Goal: Information Seeking & Learning: Learn about a topic

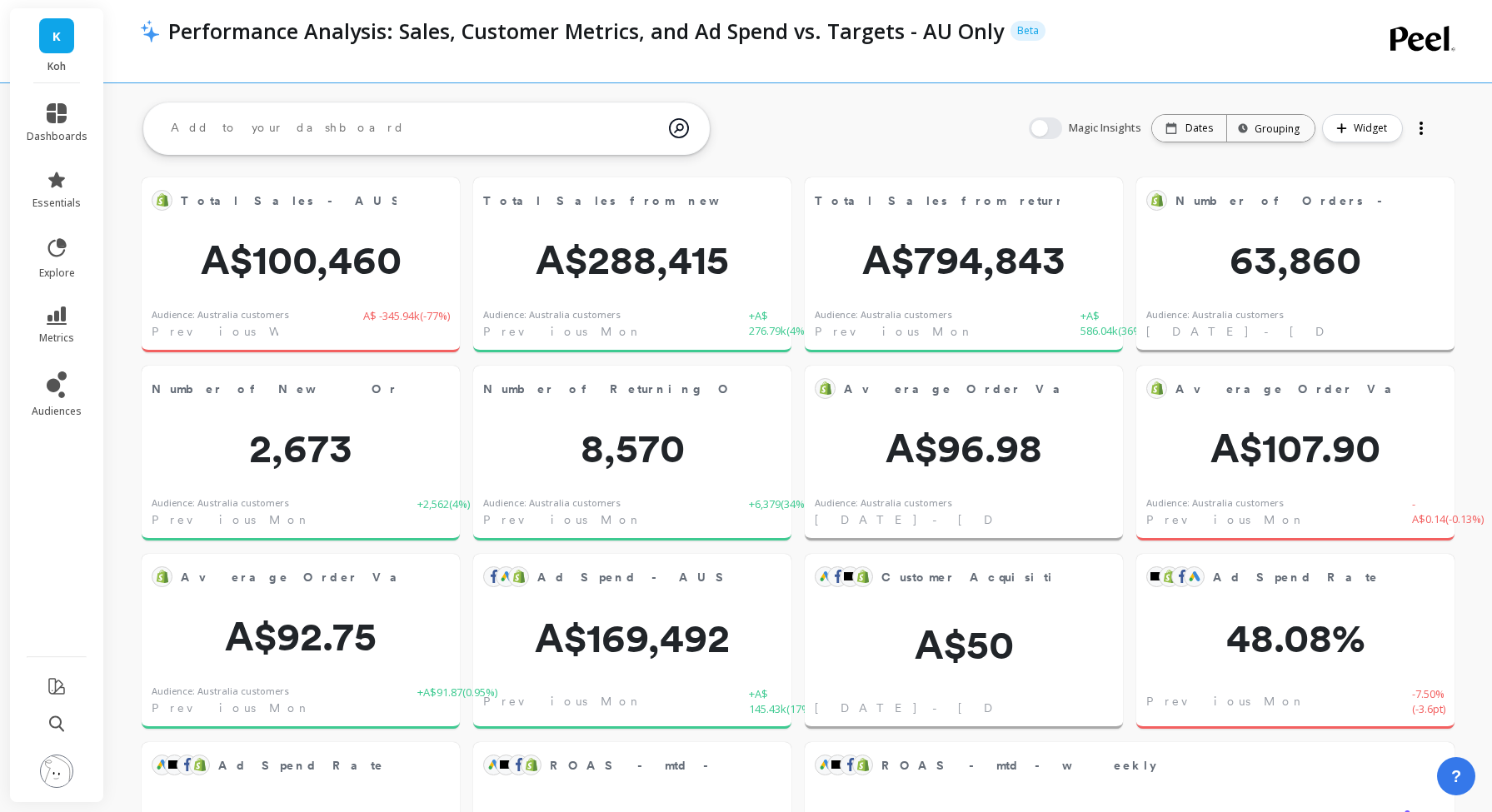
click at [56, 302] on li "metrics" at bounding box center [57, 325] width 81 height 58
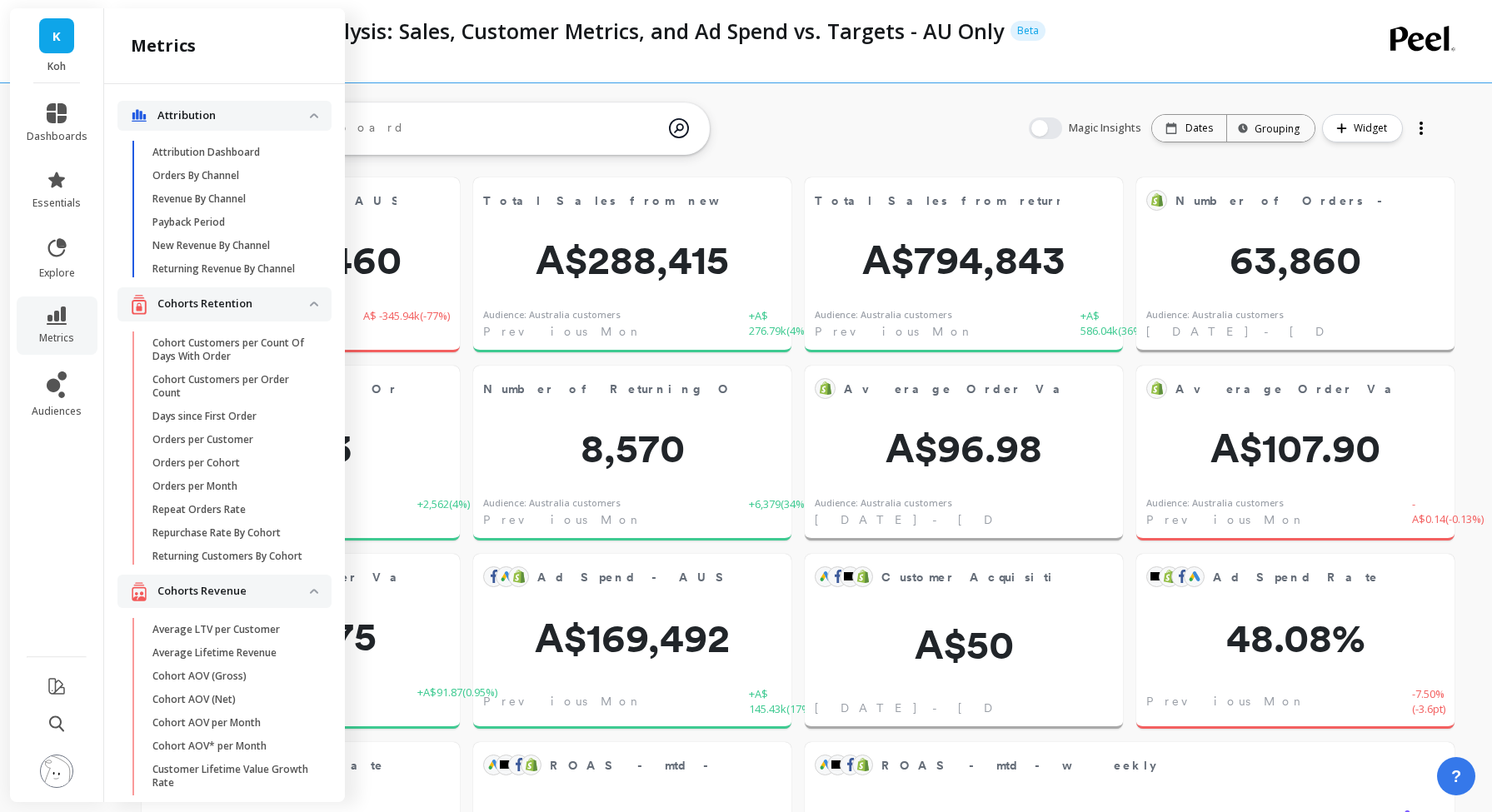
scroll to position [179, 0]
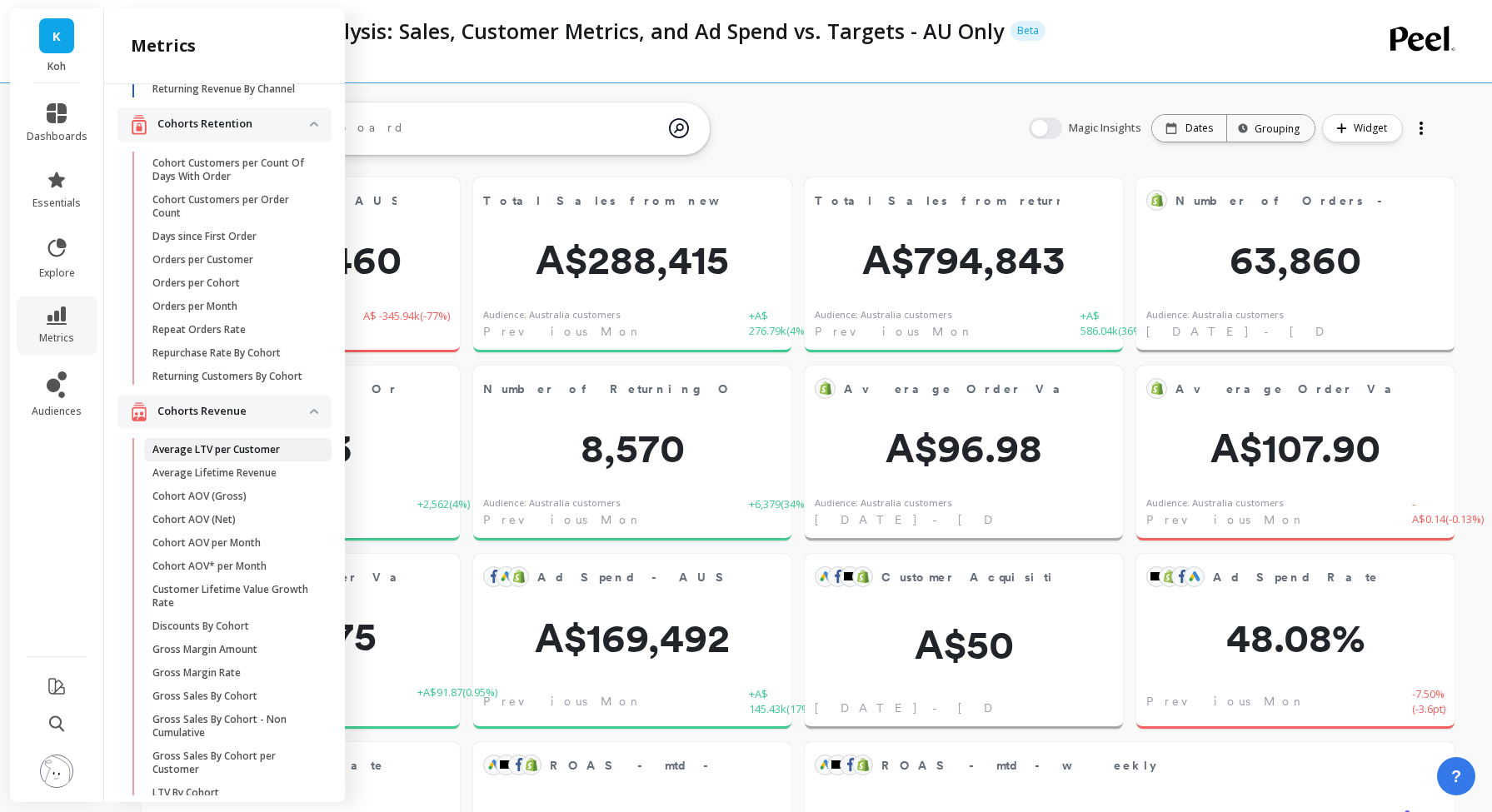
click at [280, 455] on span "Average LTV per Customer" at bounding box center [232, 450] width 159 height 13
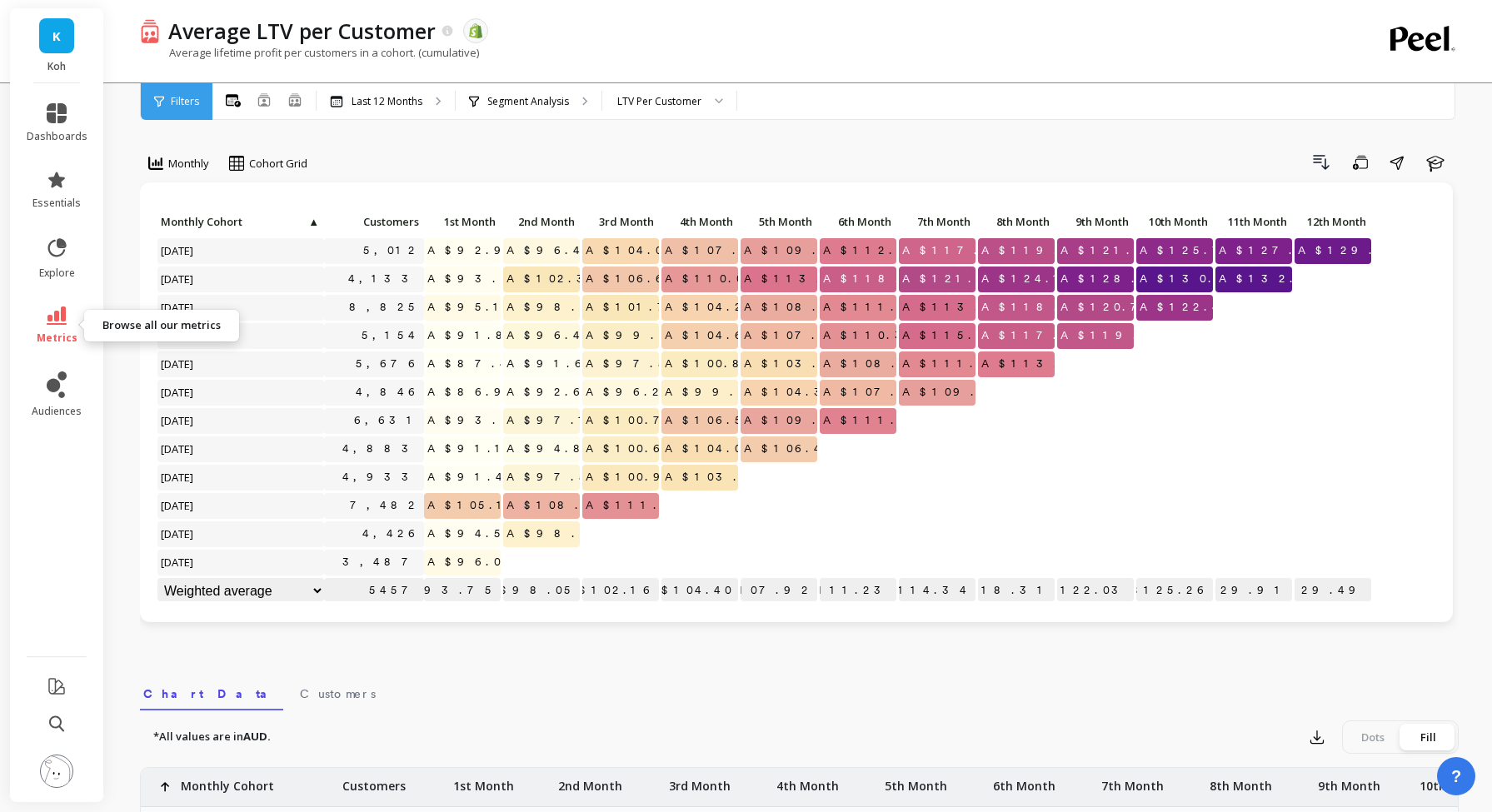
click at [64, 318] on icon at bounding box center [57, 315] width 20 height 18
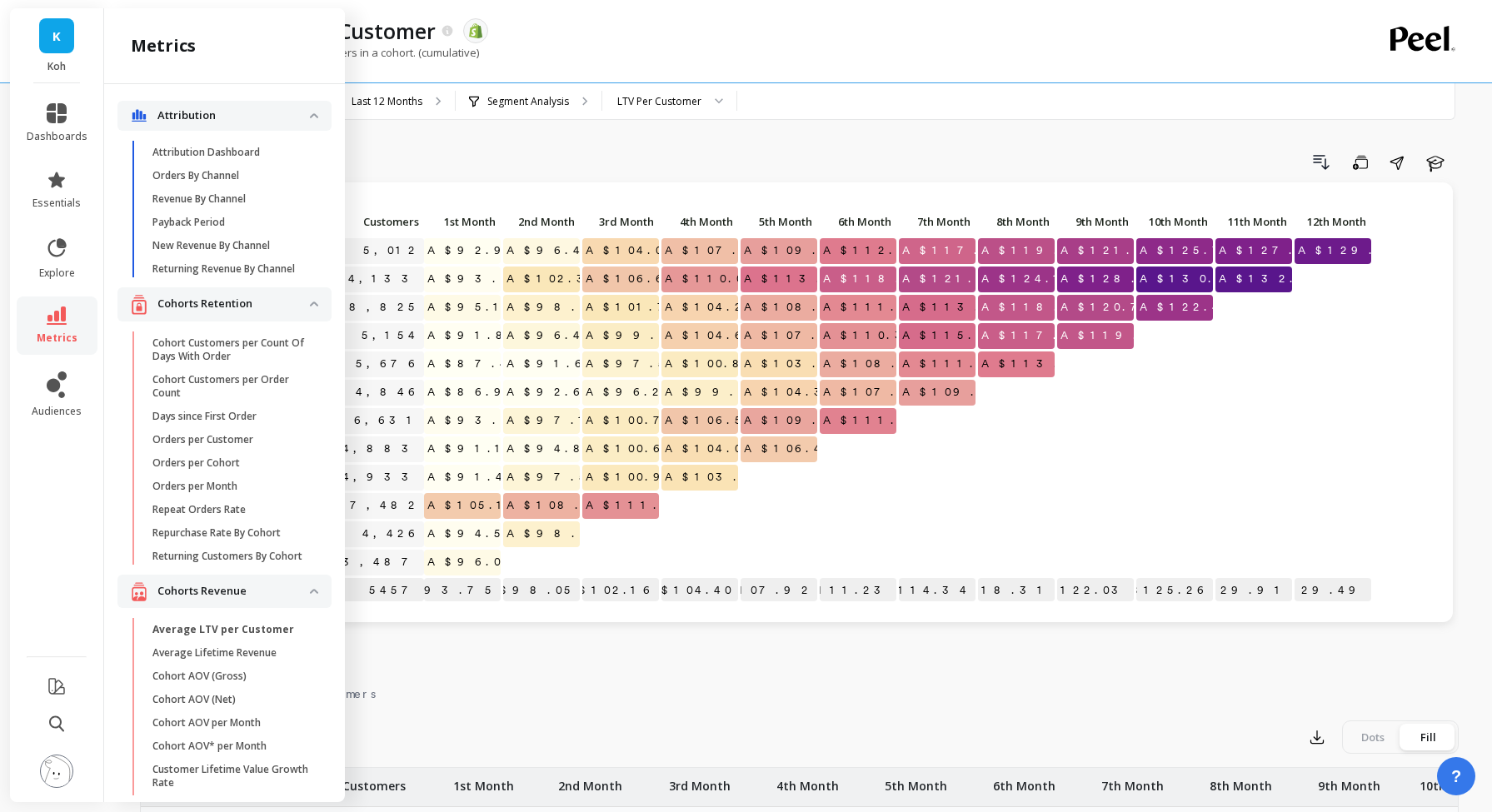
scroll to position [179, 0]
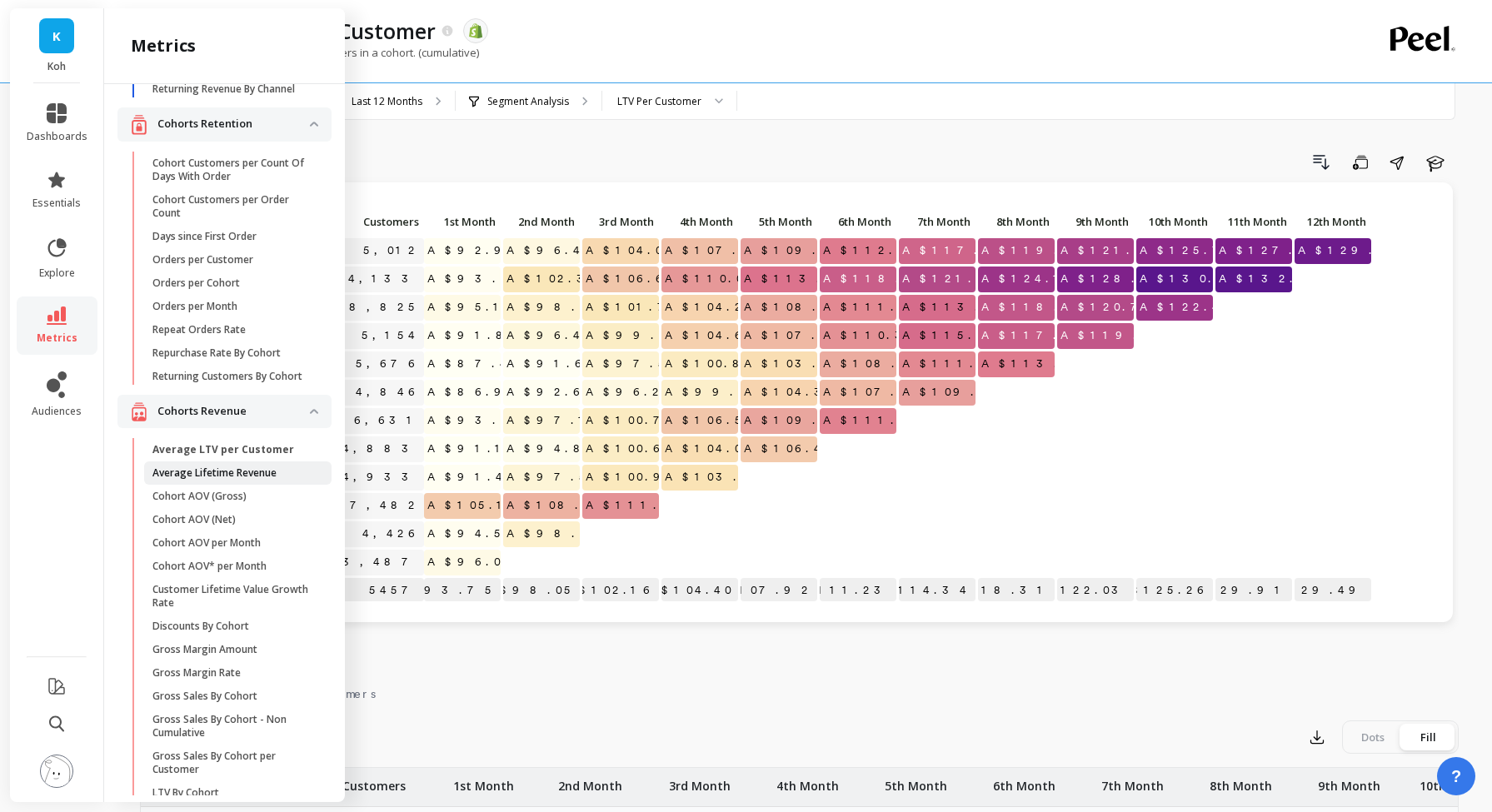
click at [250, 474] on p "Average Lifetime Revenue" at bounding box center [215, 473] width 124 height 13
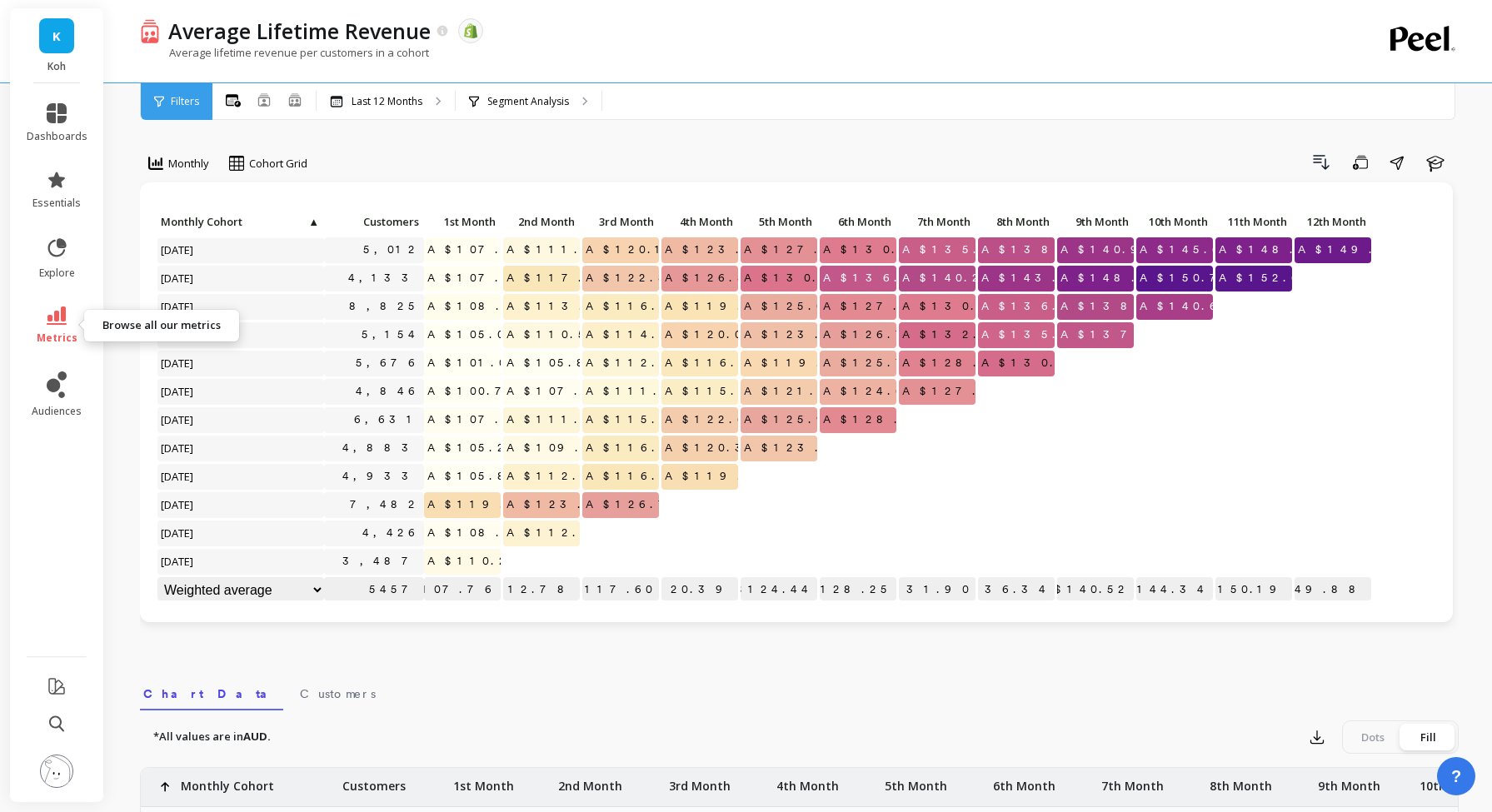
click at [58, 318] on icon at bounding box center [57, 315] width 20 height 18
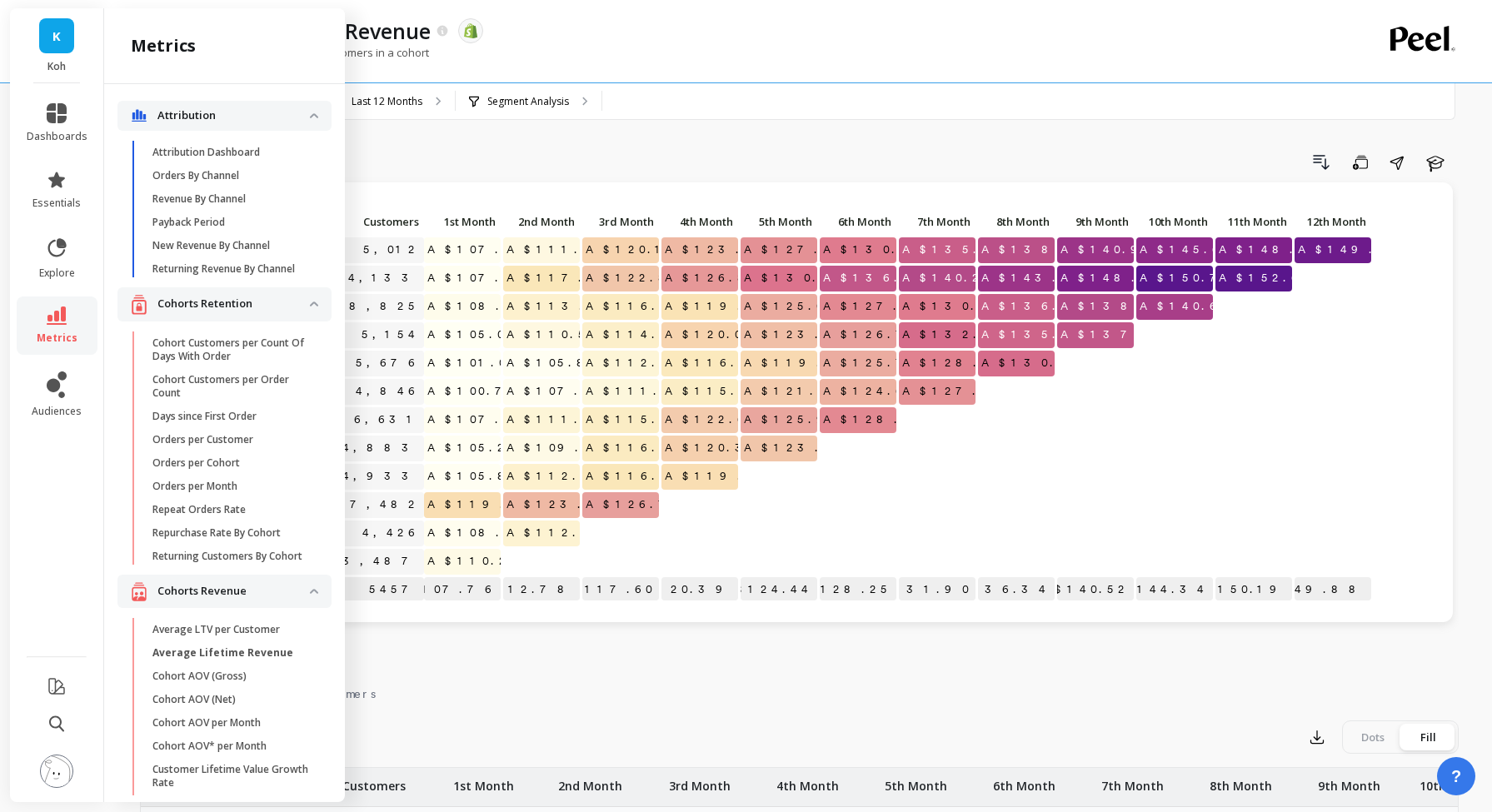
scroll to position [179, 0]
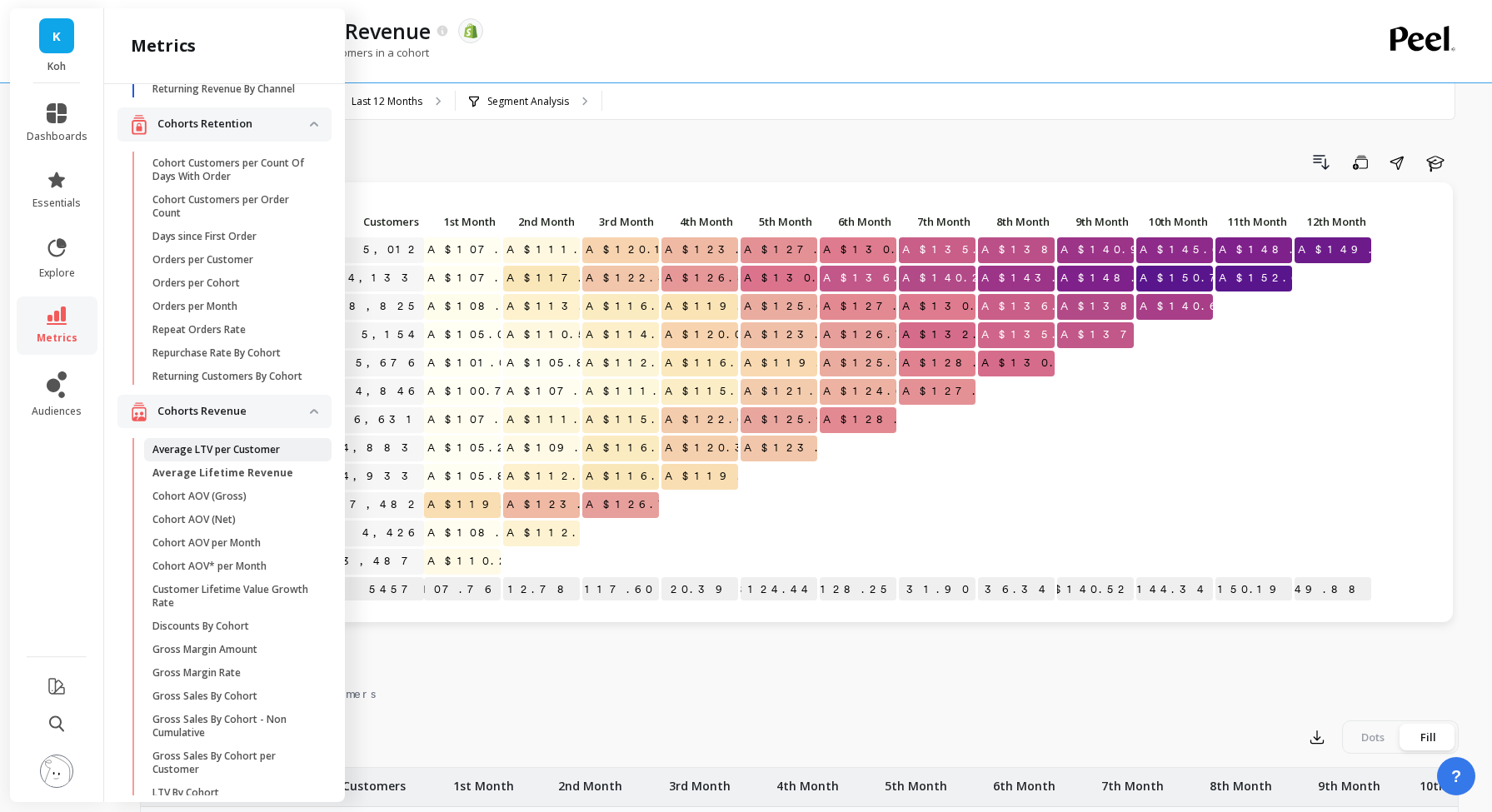
click at [230, 449] on p "Average LTV per Customer" at bounding box center [216, 450] width 128 height 13
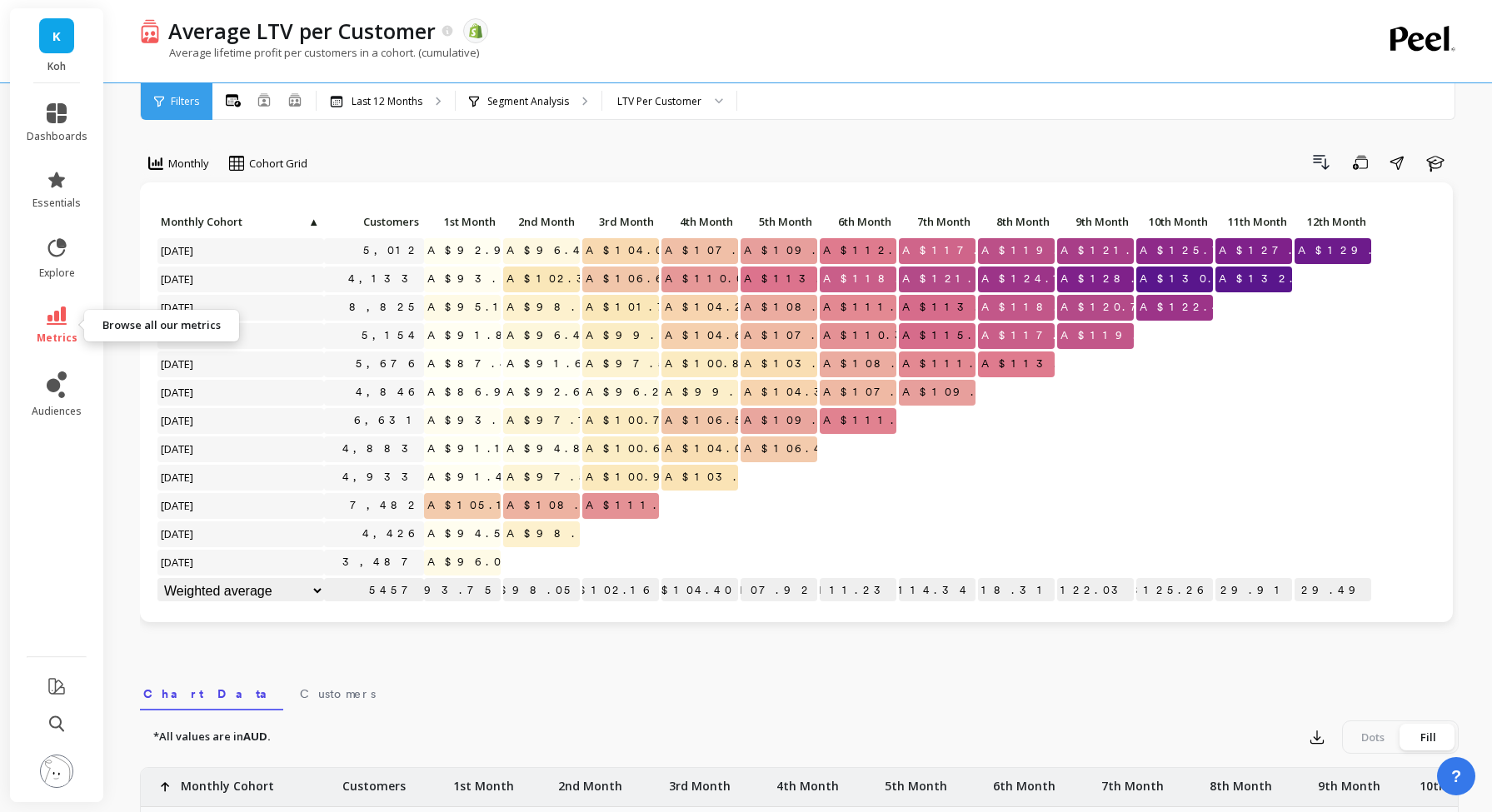
click at [53, 322] on icon at bounding box center [57, 315] width 20 height 18
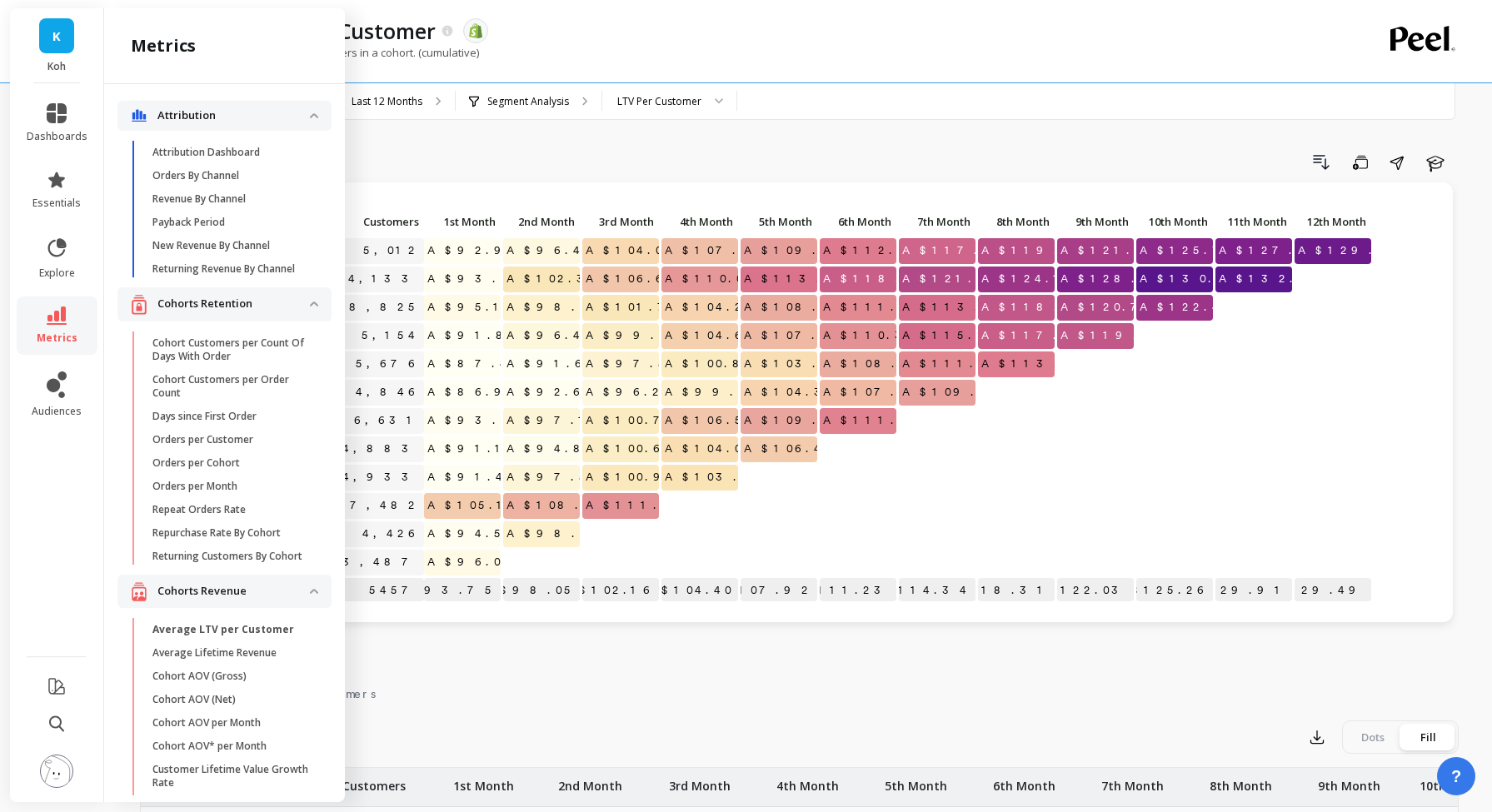
scroll to position [179, 0]
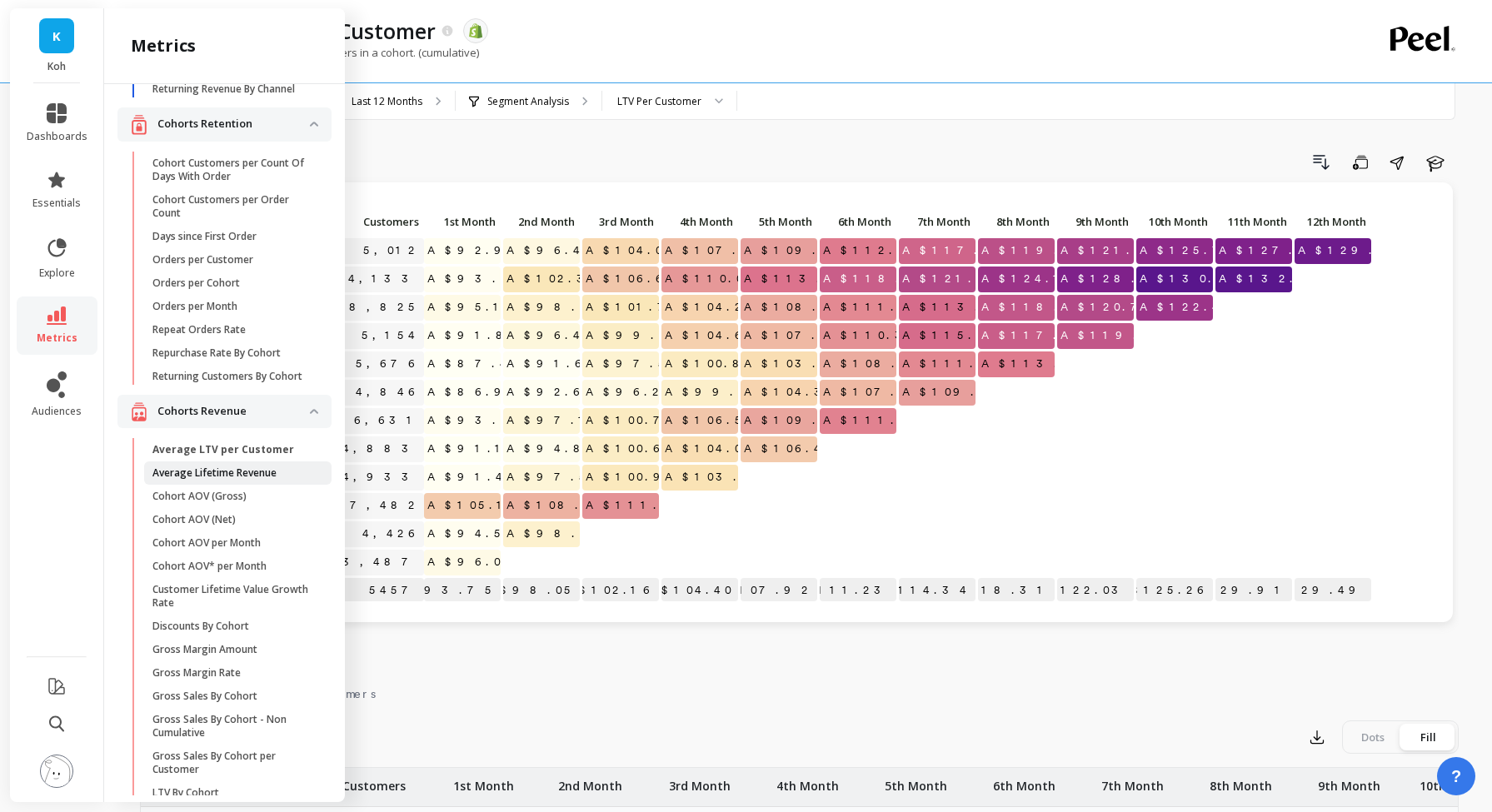
click at [228, 476] on p "Average Lifetime Revenue" at bounding box center [215, 473] width 124 height 13
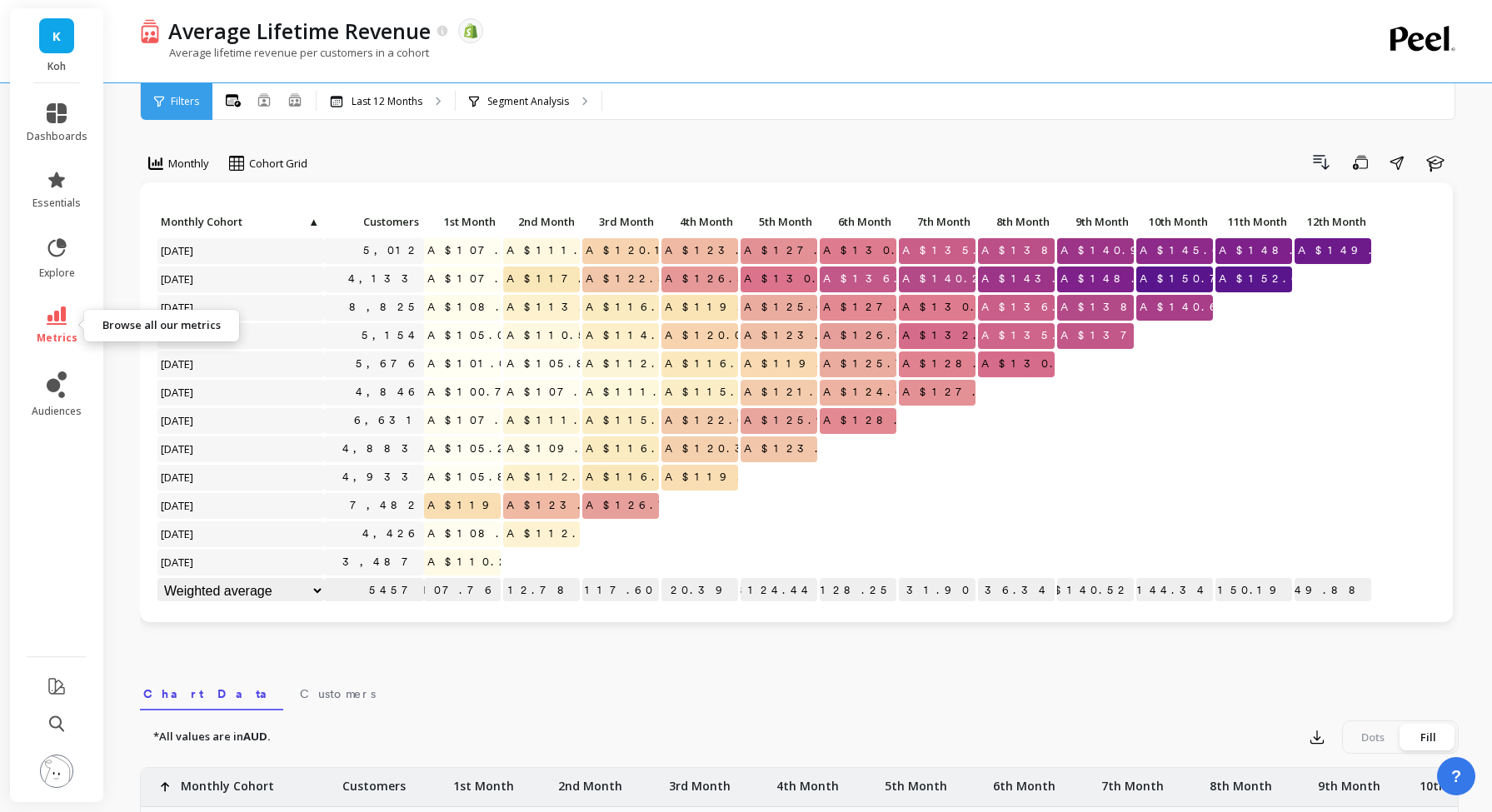
click at [62, 325] on link "metrics" at bounding box center [57, 325] width 61 height 38
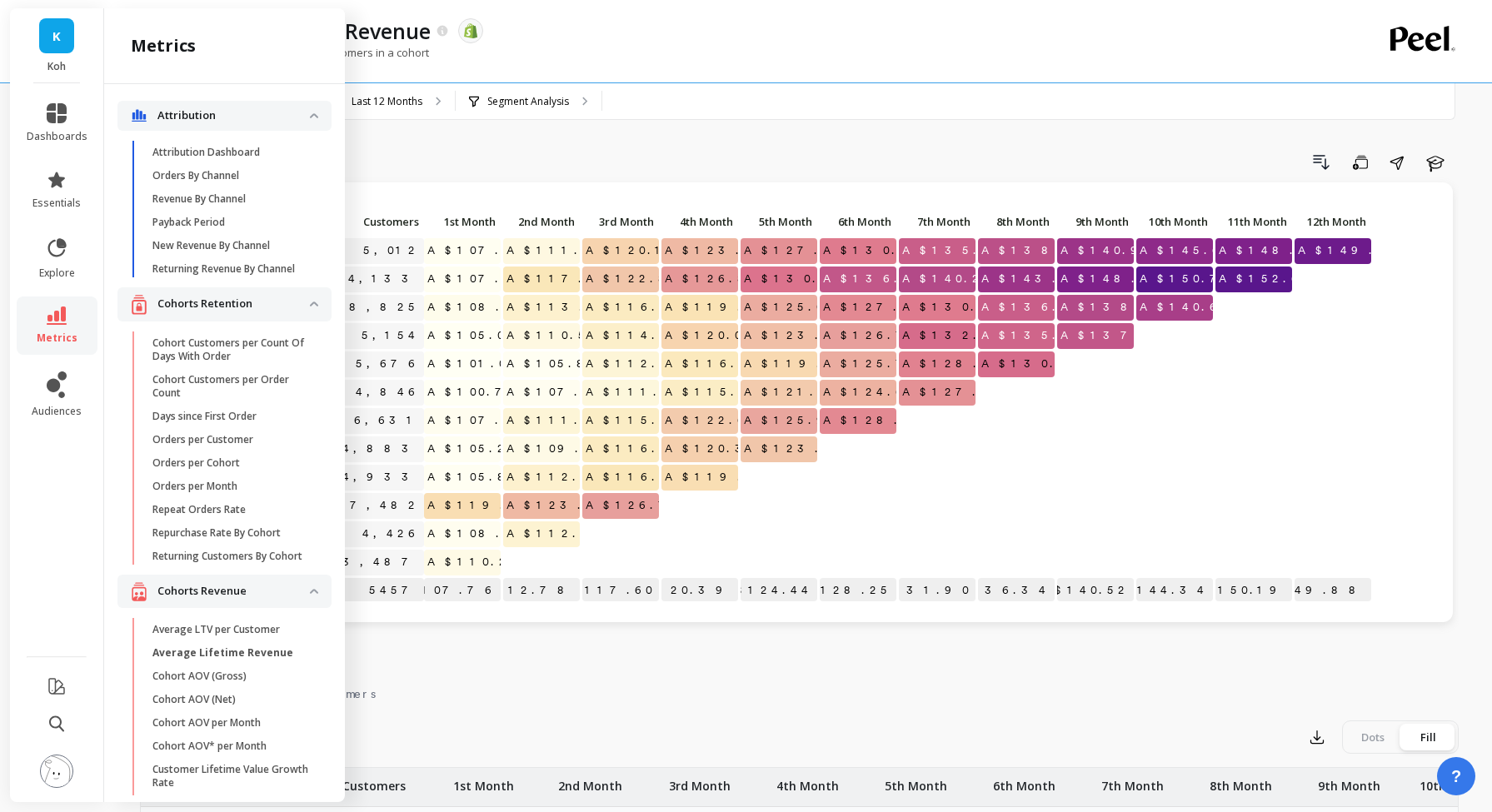
scroll to position [179, 0]
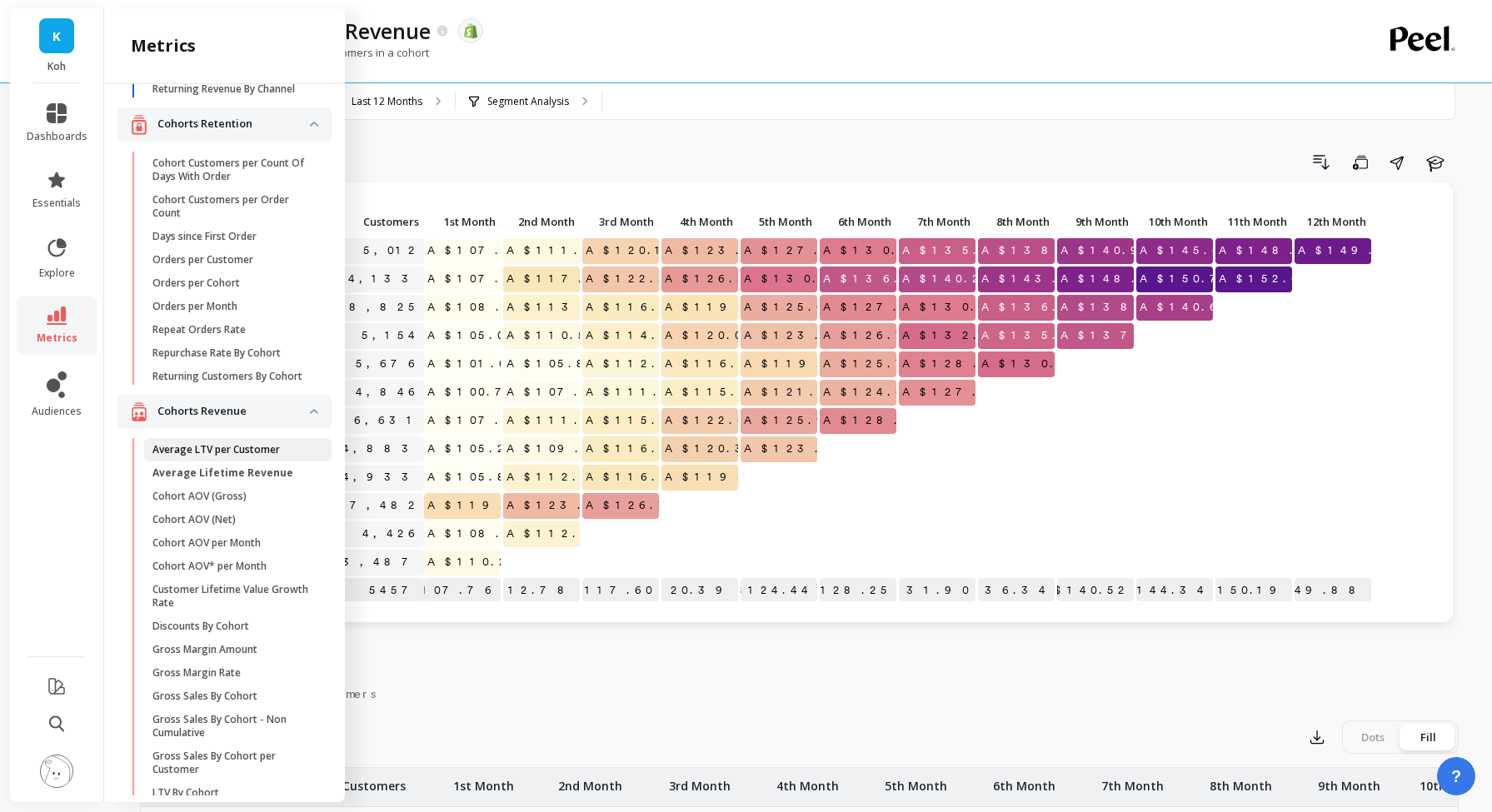
click at [205, 452] on p "Average LTV per Customer" at bounding box center [216, 450] width 128 height 13
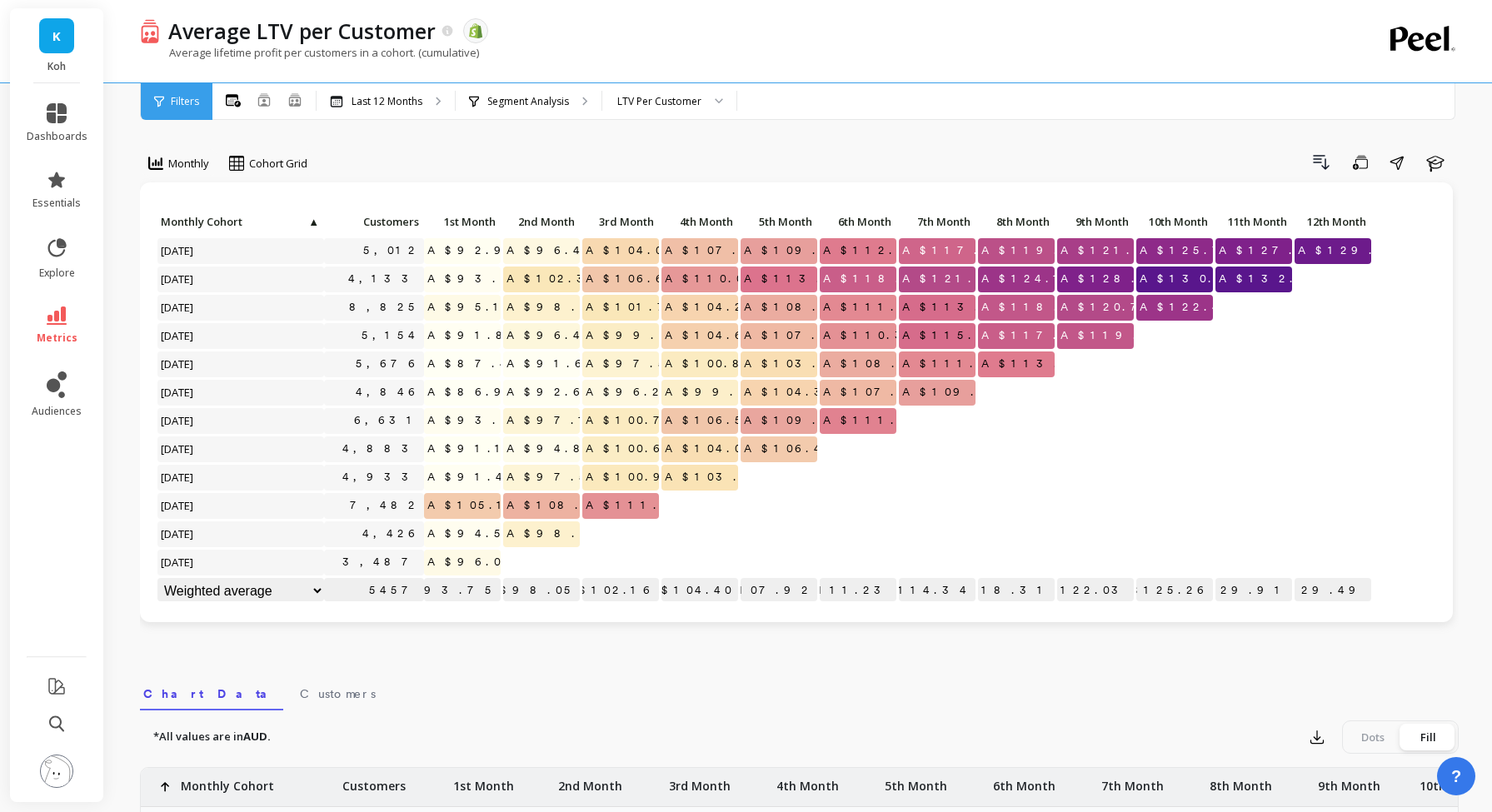
scroll to position [1, 0]
click at [164, 164] on div "Monthly" at bounding box center [179, 164] width 61 height 20
click at [181, 274] on div "Yearly" at bounding box center [202, 264] width 115 height 29
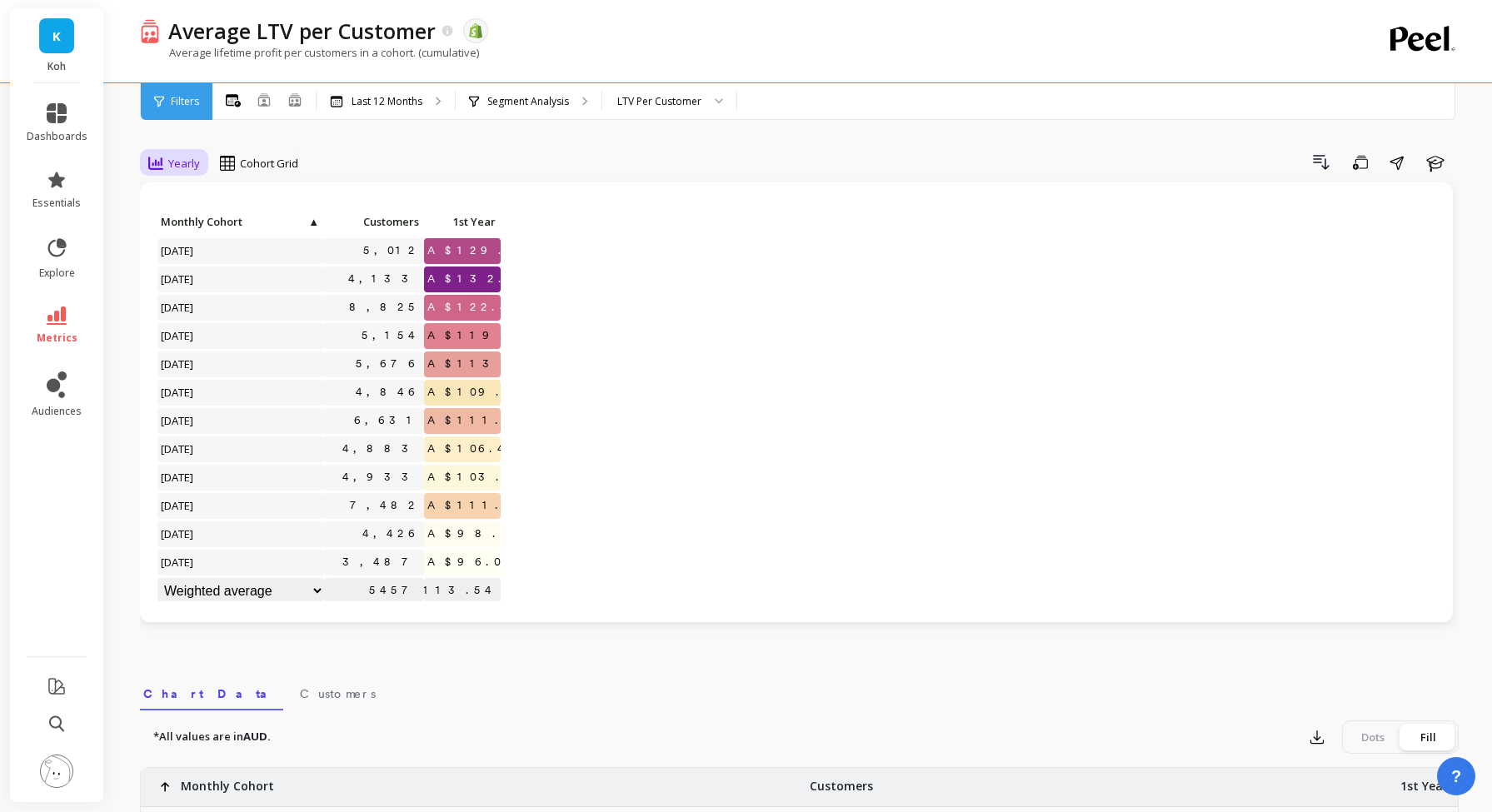
click at [162, 174] on div "Yearly" at bounding box center [174, 164] width 62 height 28
click at [189, 208] on div "Monthly" at bounding box center [202, 200] width 95 height 16
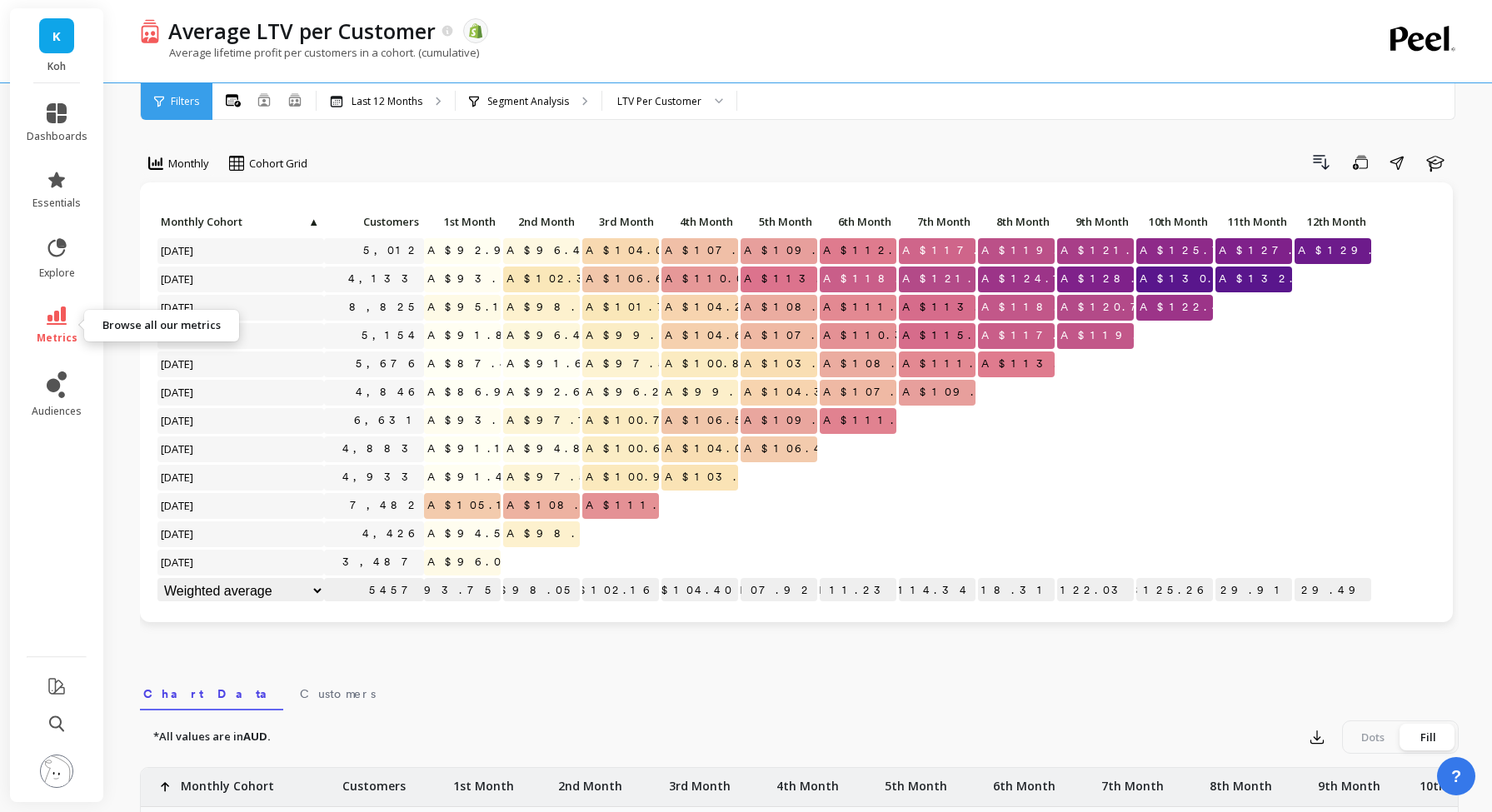
click at [51, 310] on icon at bounding box center [57, 315] width 20 height 18
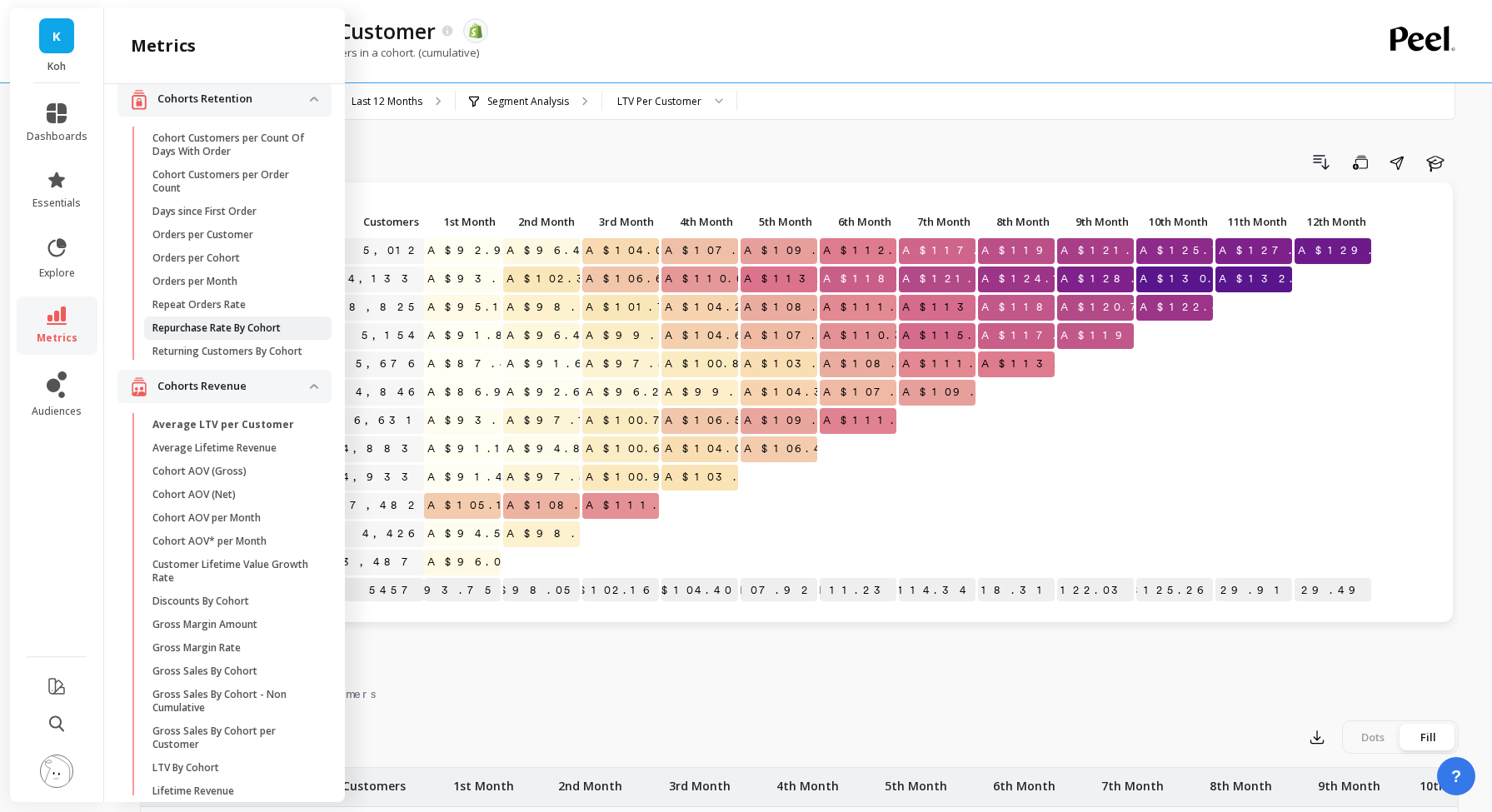
scroll to position [252, 0]
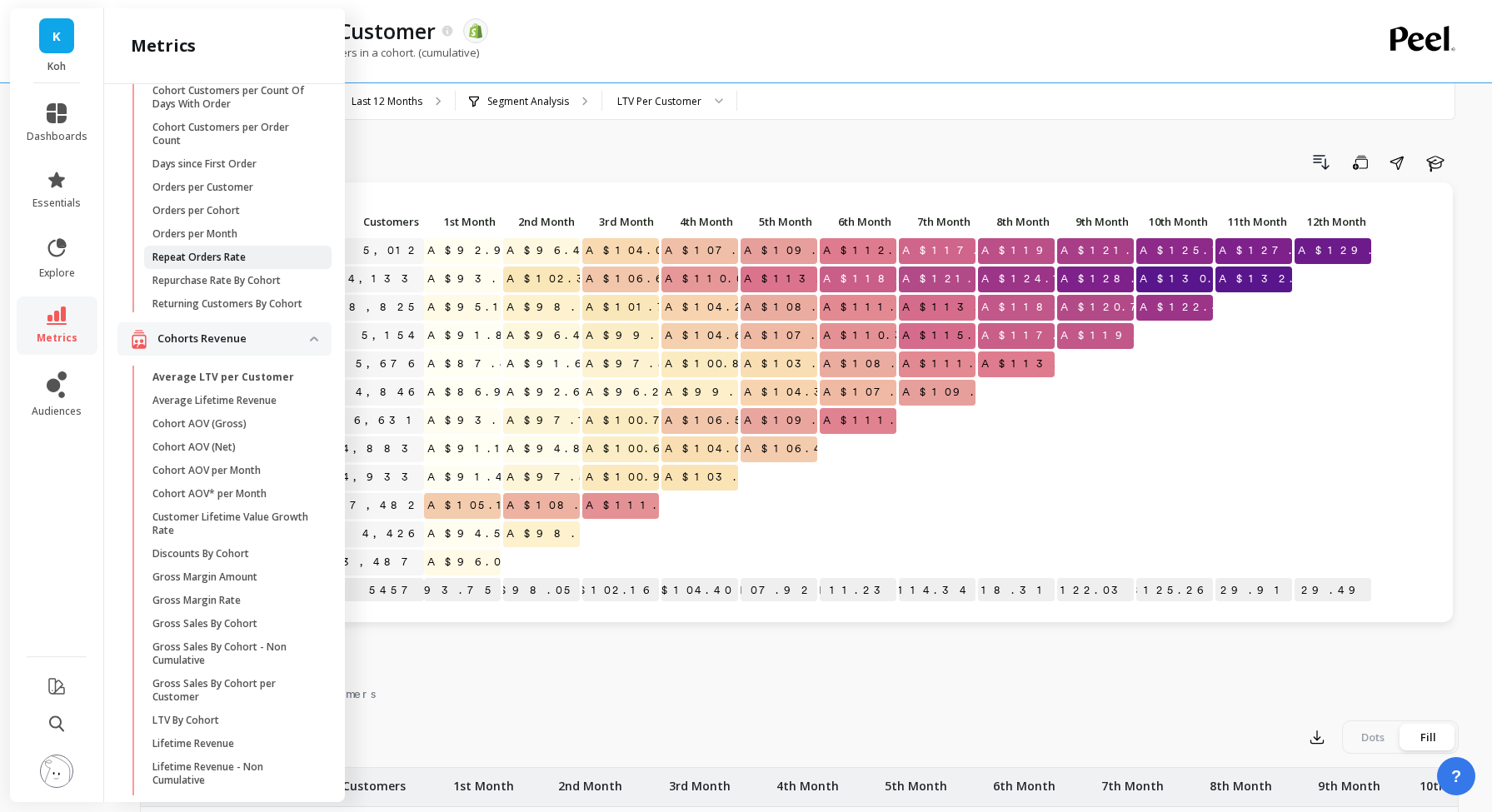
click at [222, 258] on p "Repeat Orders Rate" at bounding box center [200, 257] width 94 height 13
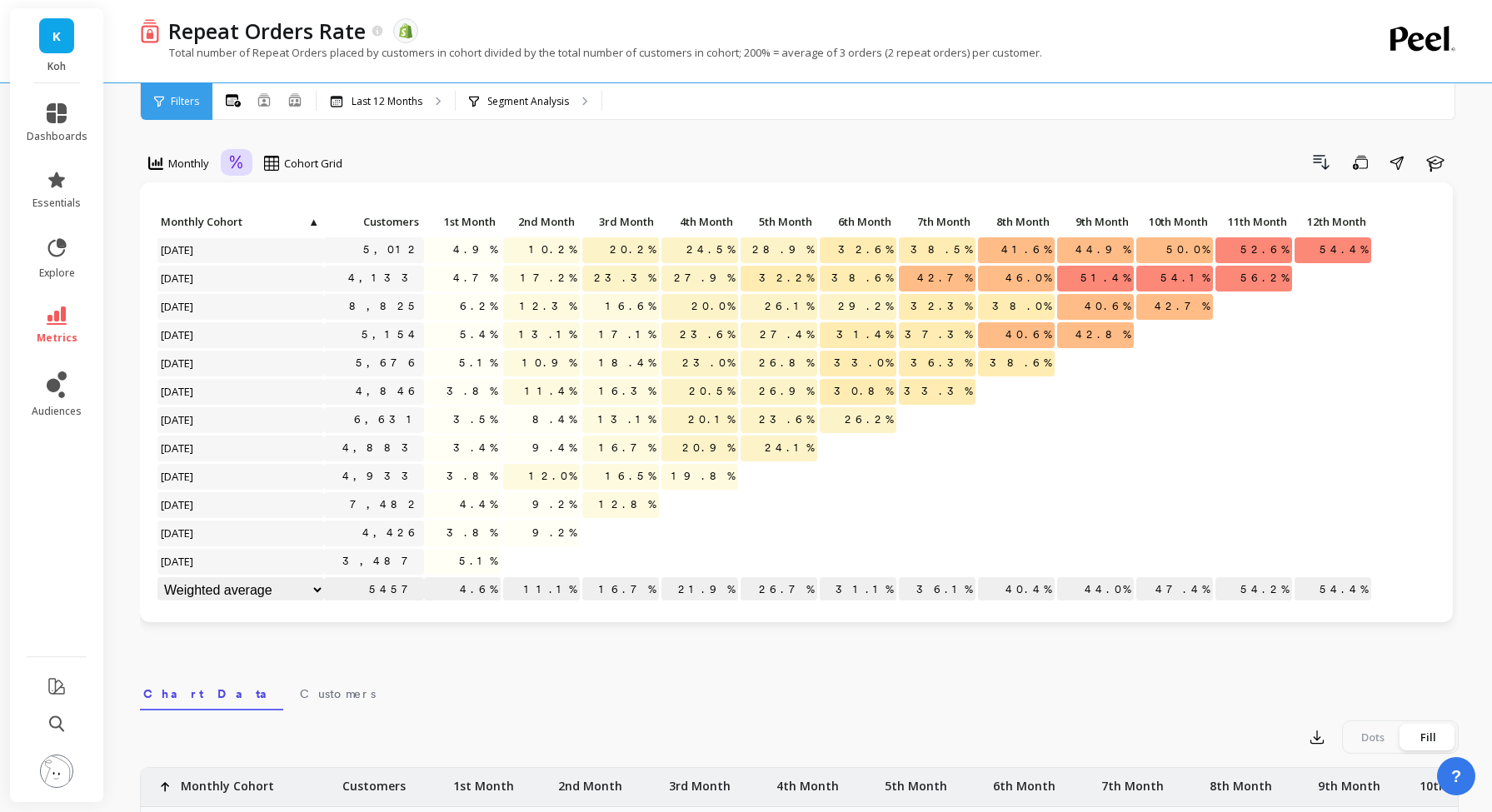
click at [232, 168] on icon at bounding box center [235, 163] width 13 height 13
click at [65, 320] on icon at bounding box center [57, 315] width 20 height 18
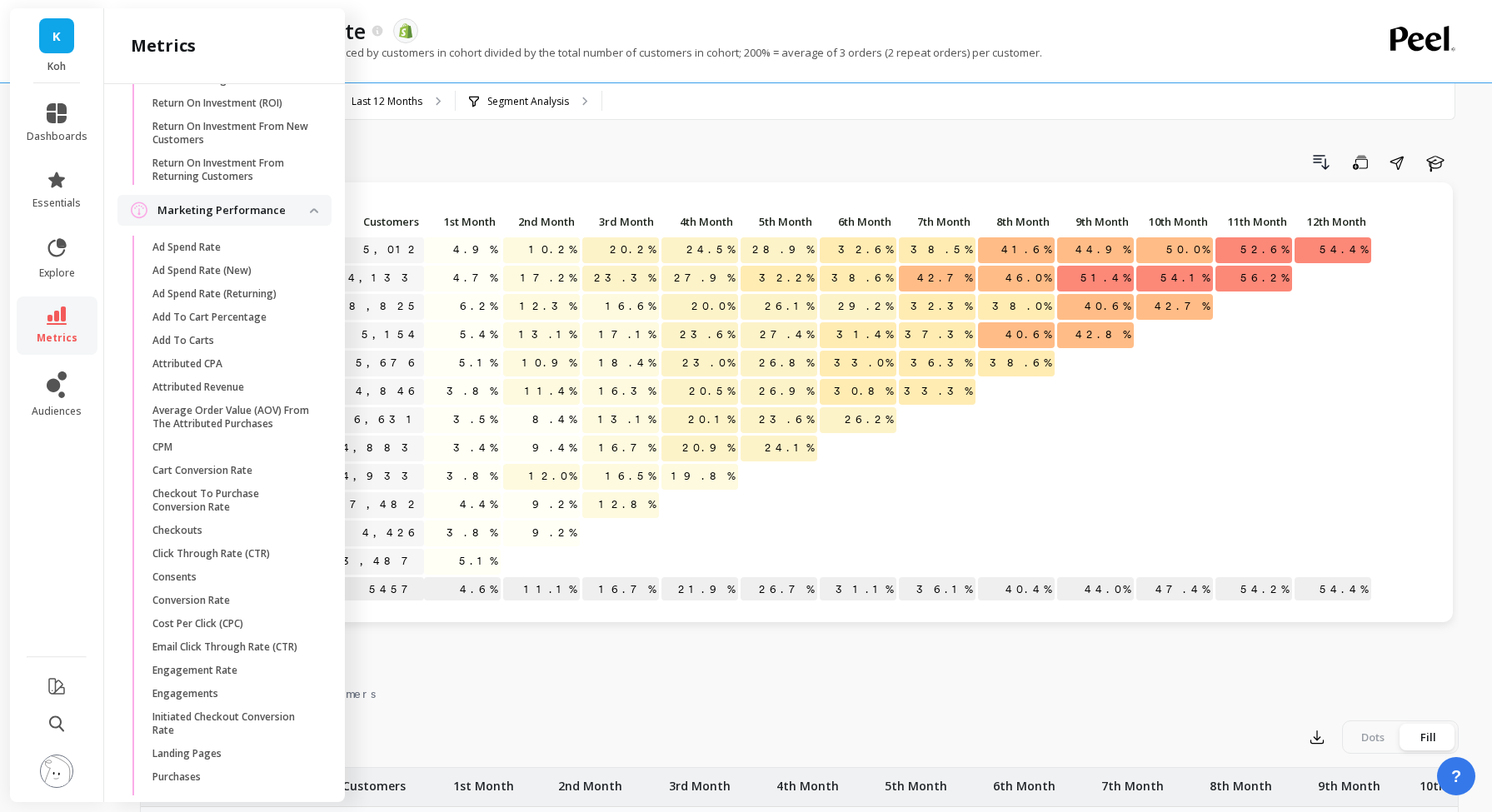
scroll to position [1640, 0]
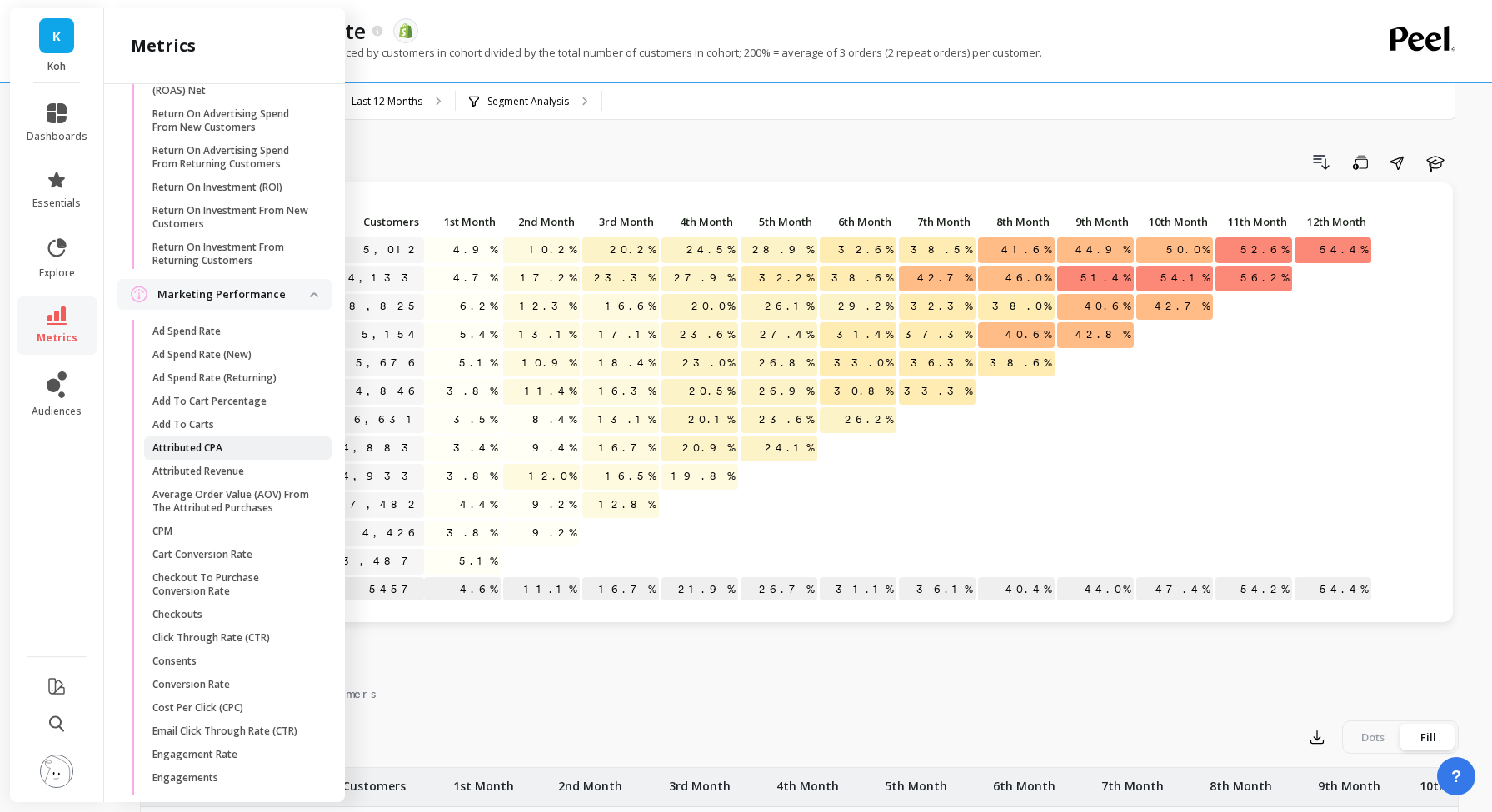
click at [232, 452] on span "Attributed CPA" at bounding box center [232, 448] width 159 height 13
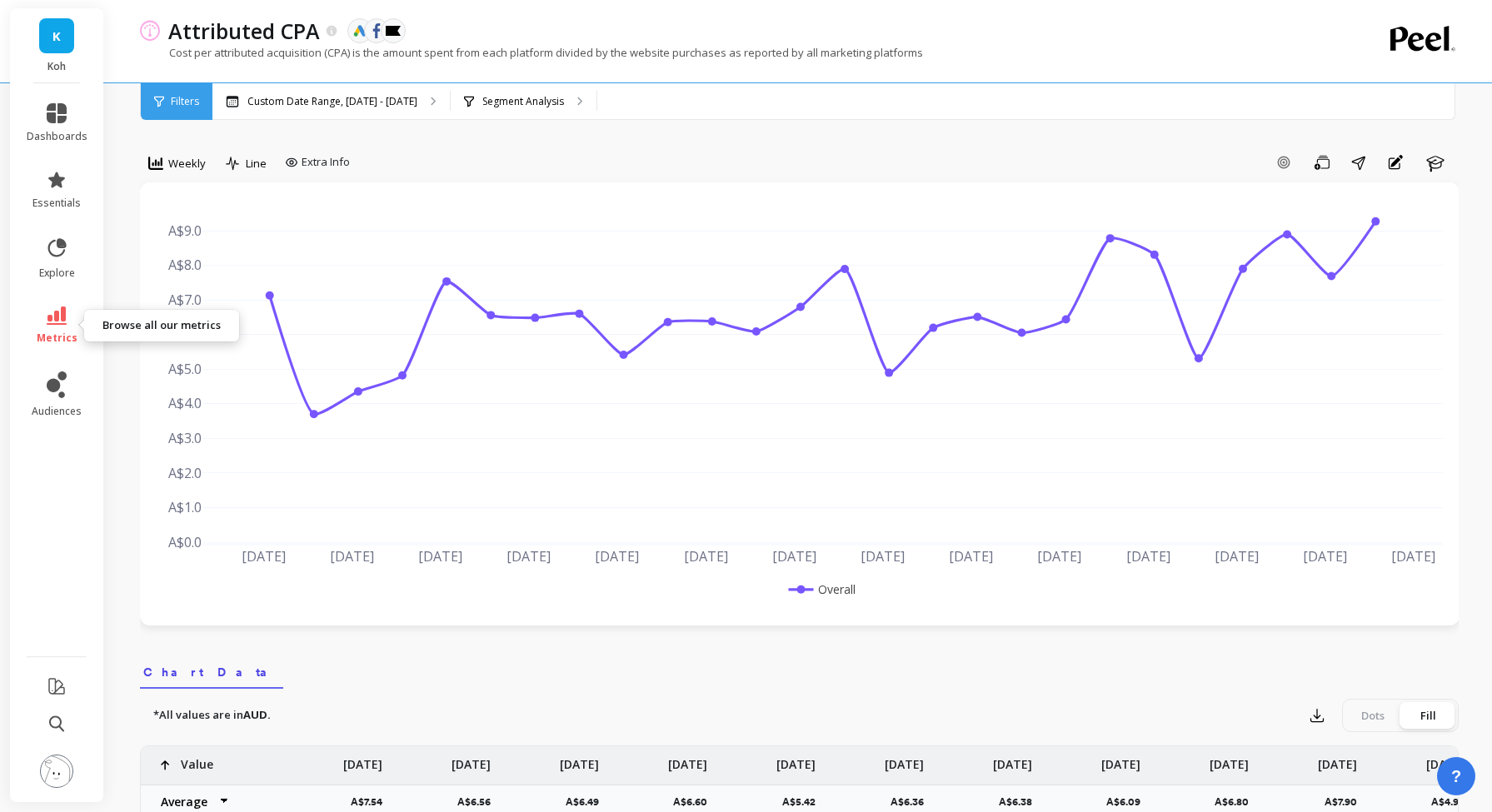
click at [65, 317] on icon at bounding box center [57, 315] width 20 height 18
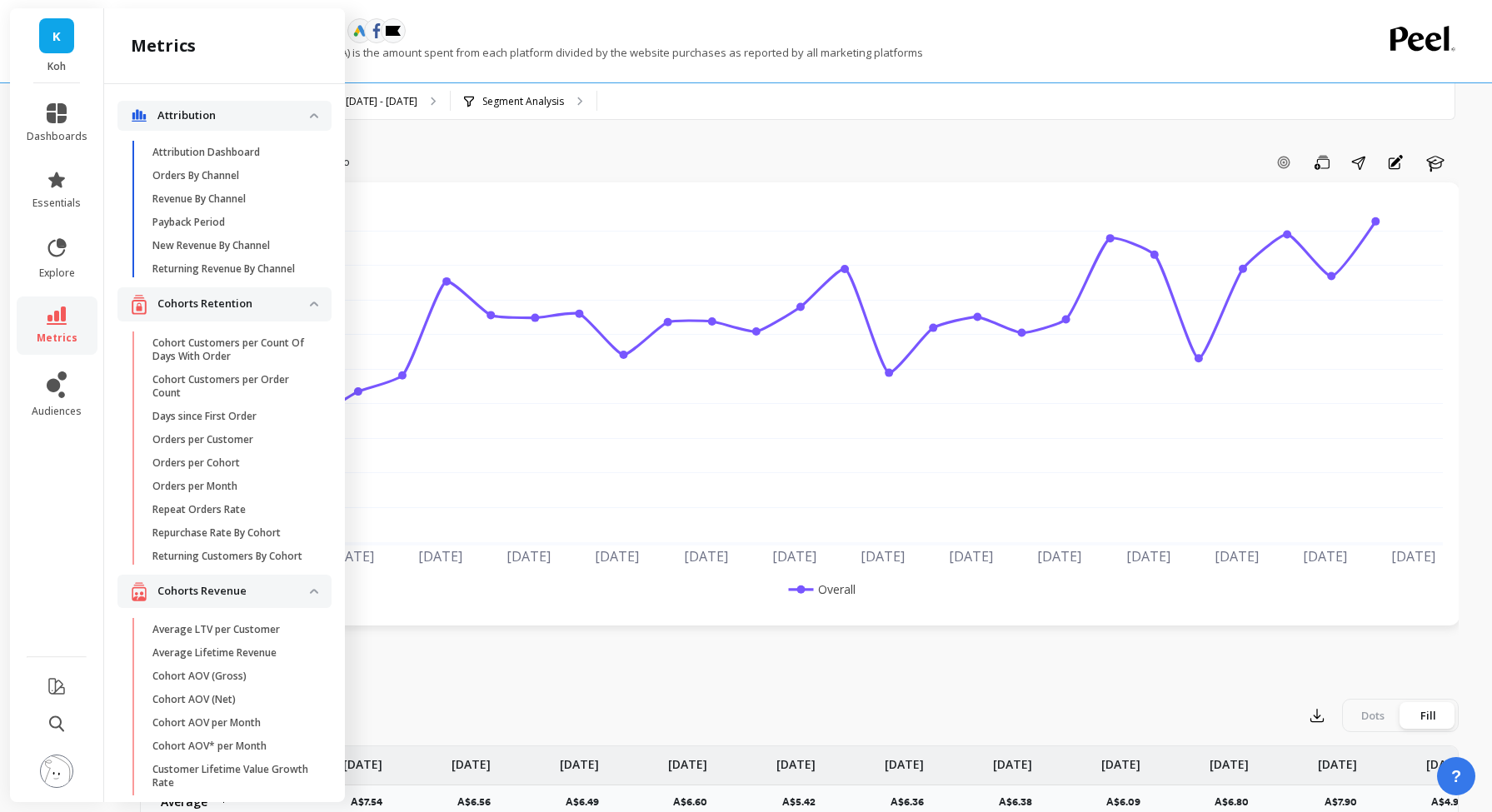
click at [67, 317] on link "metrics" at bounding box center [57, 325] width 61 height 38
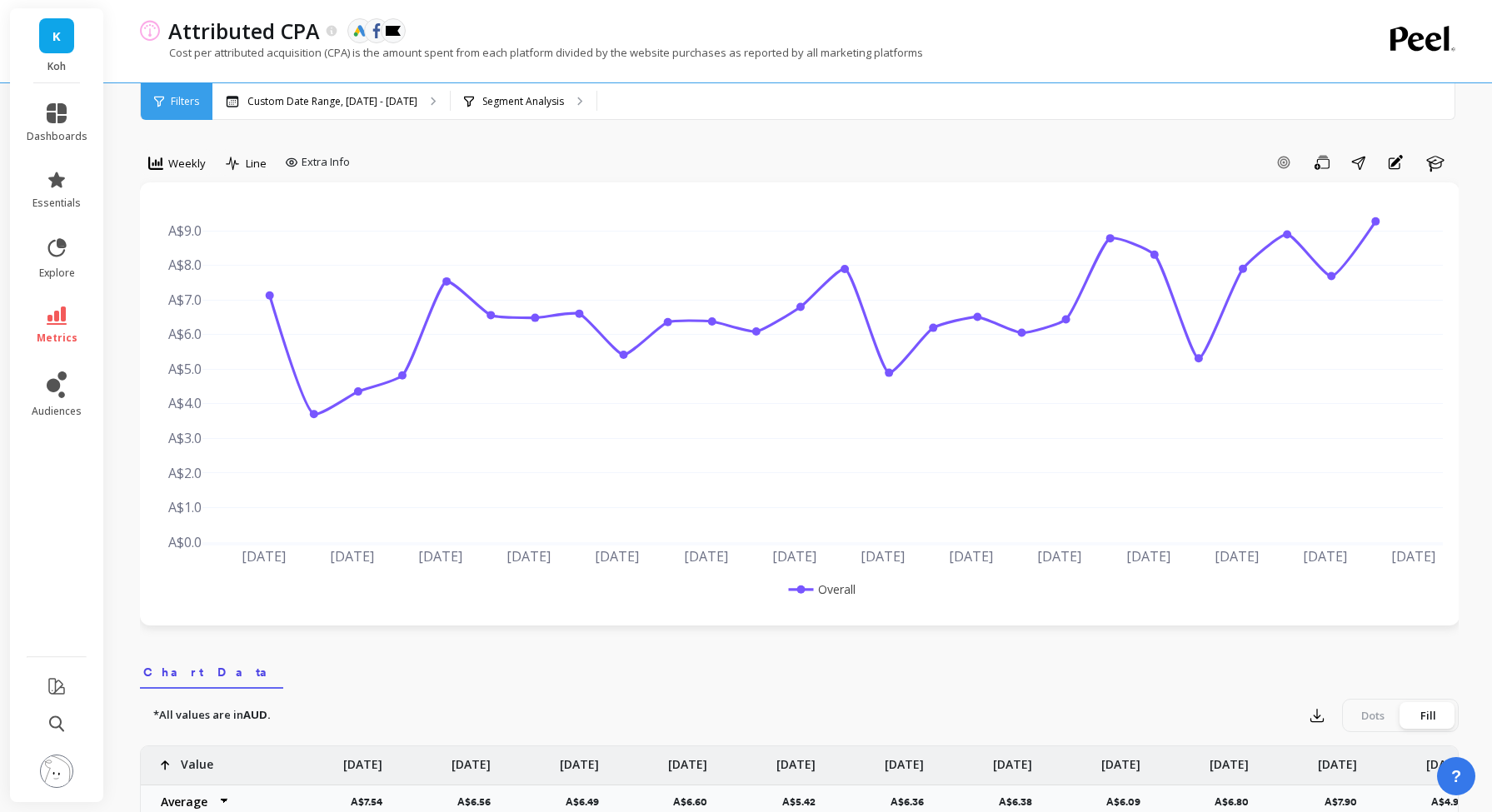
click at [67, 317] on link "metrics" at bounding box center [57, 325] width 61 height 38
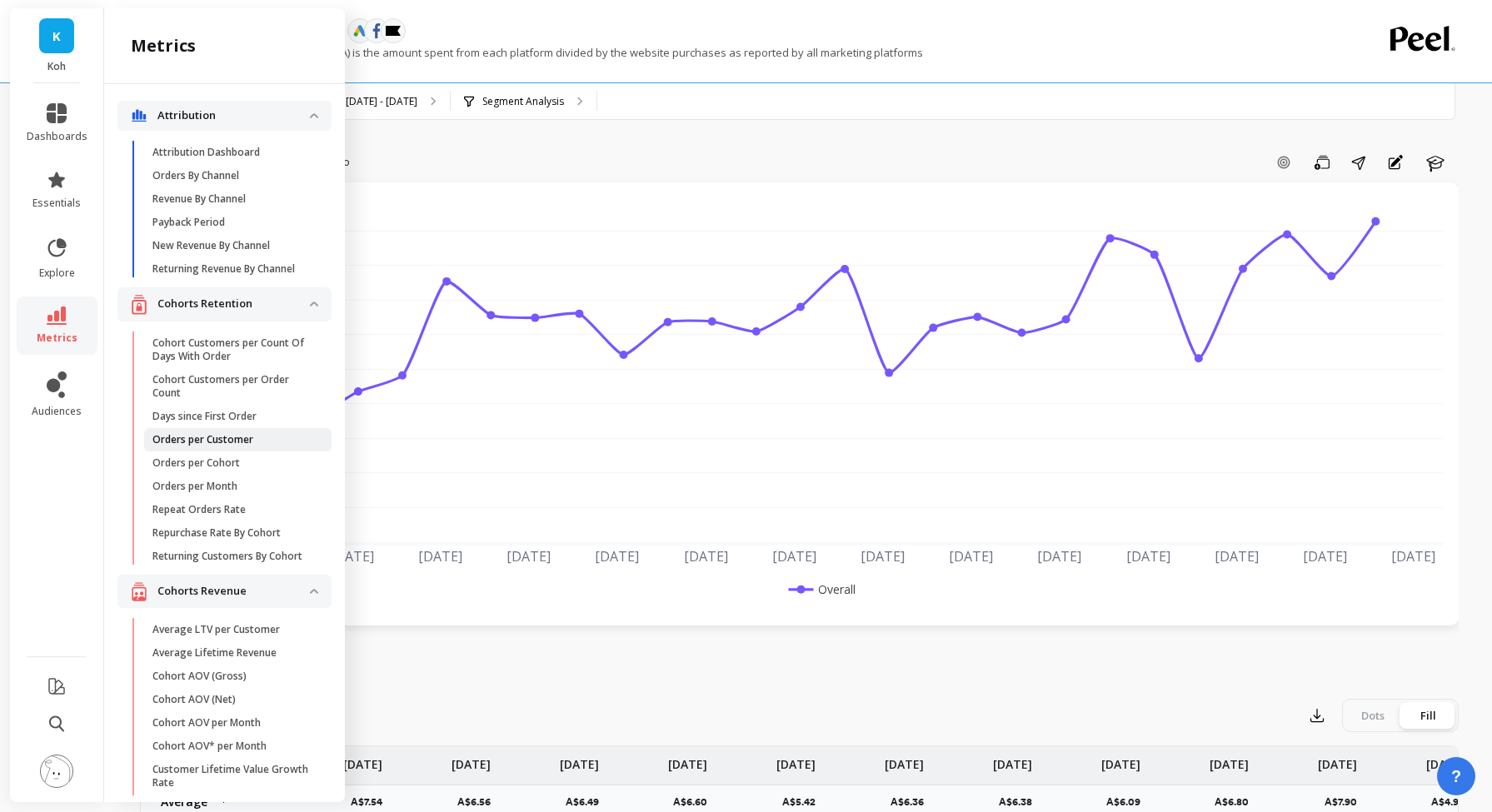
click at [243, 441] on p "Orders per Customer" at bounding box center [203, 440] width 101 height 13
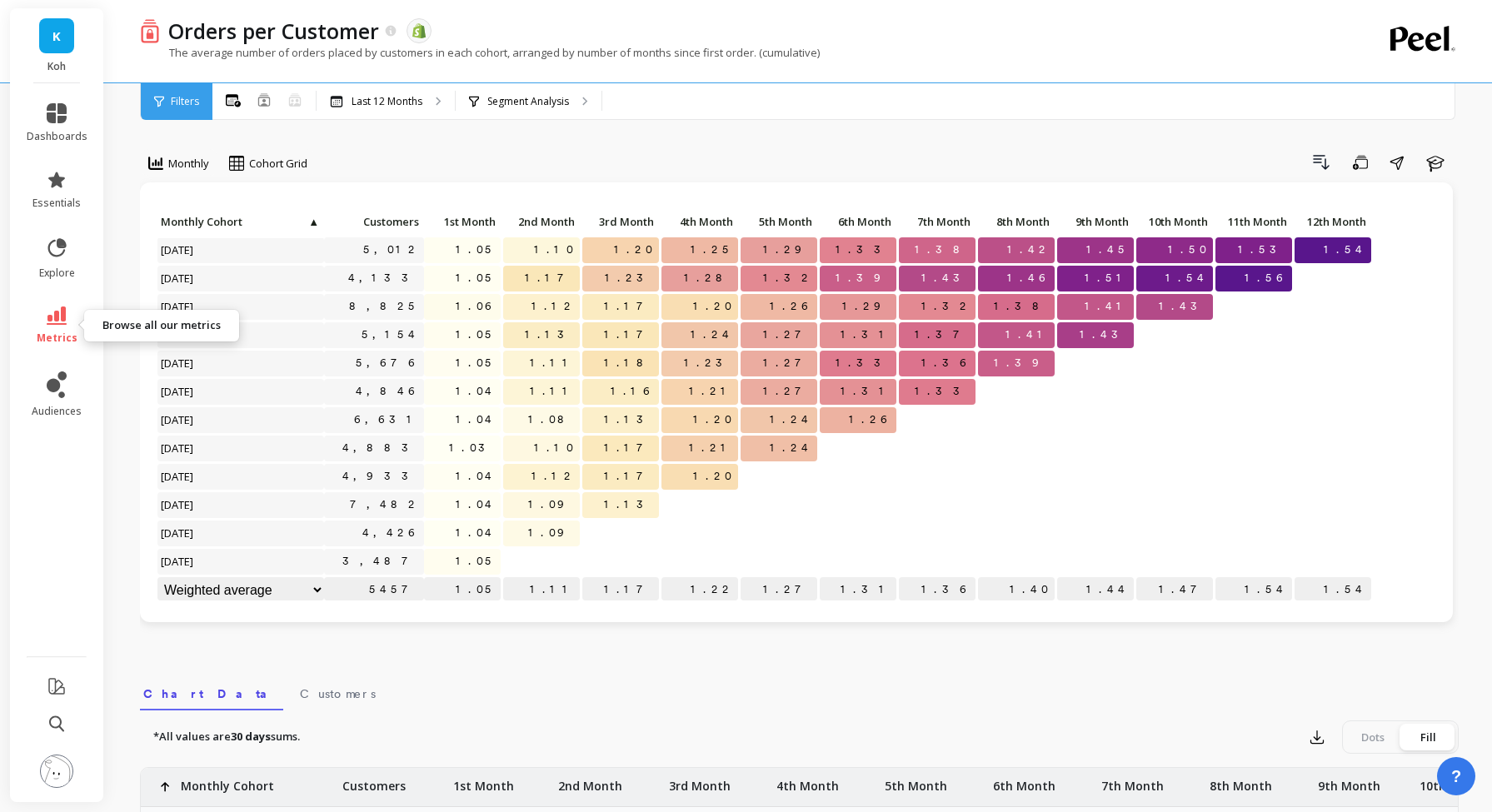
click at [58, 325] on link "metrics" at bounding box center [57, 325] width 61 height 38
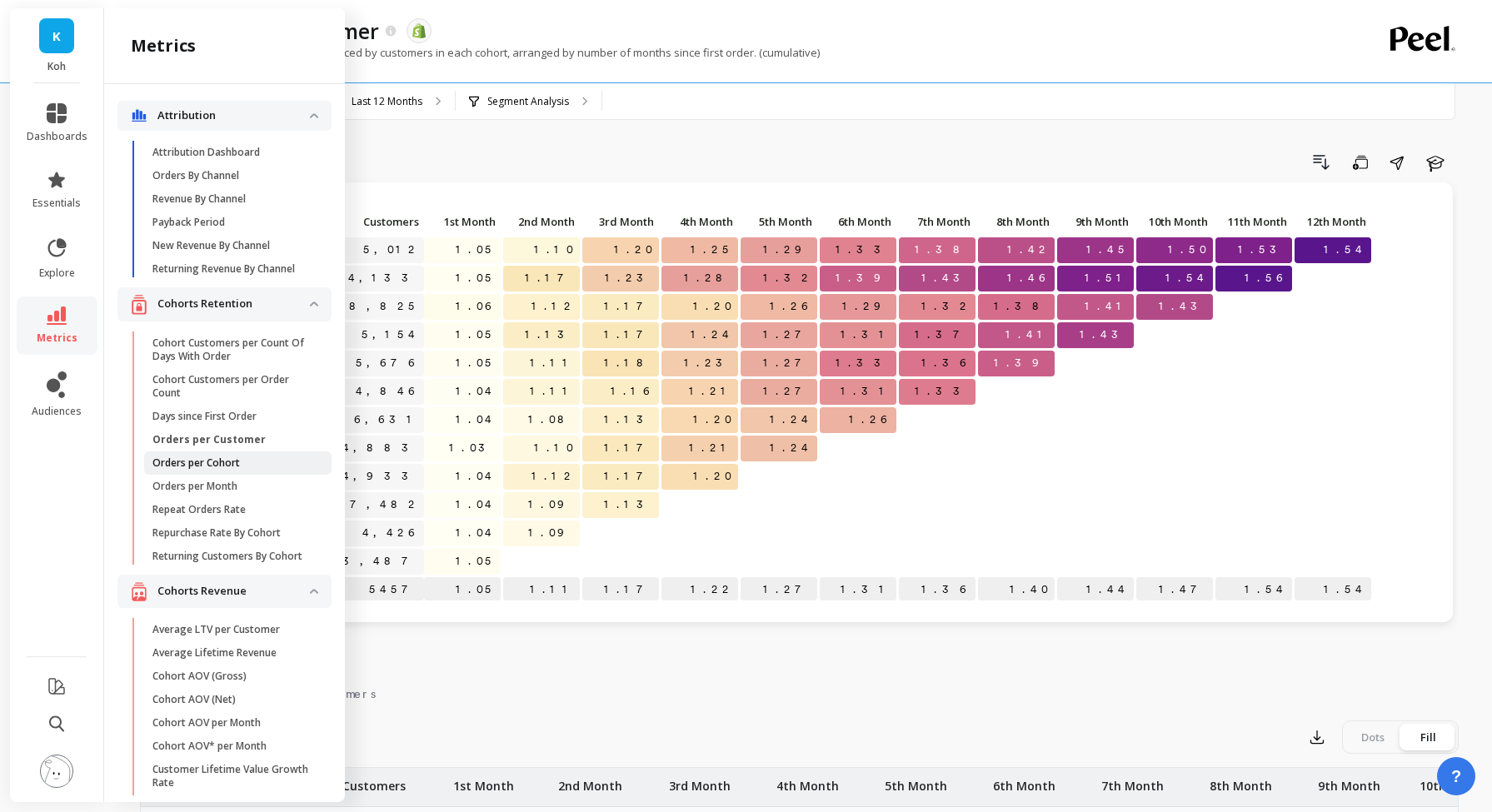
click at [245, 461] on span "Orders per Cohort" at bounding box center [232, 463] width 159 height 13
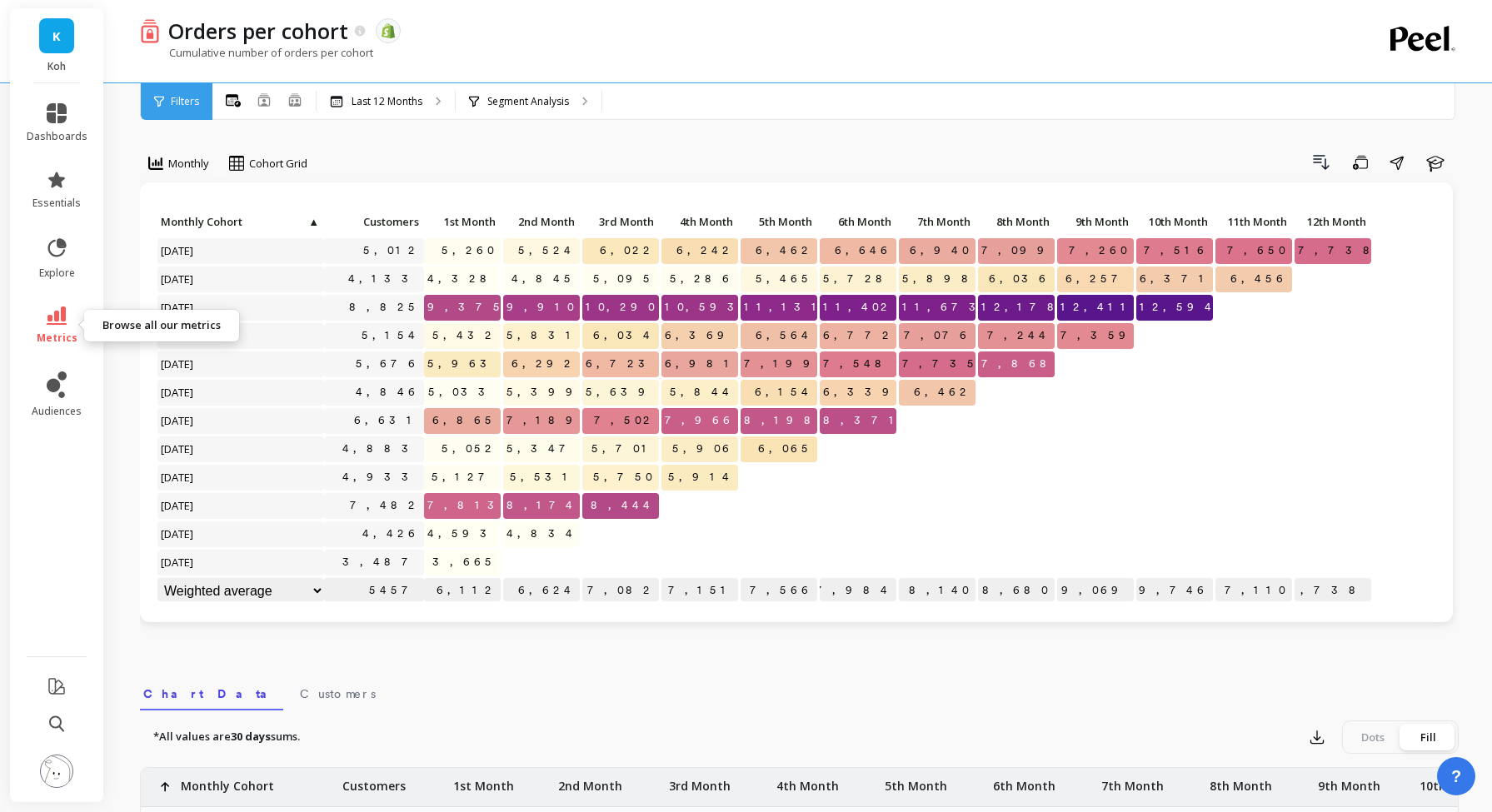
click at [60, 328] on link "metrics" at bounding box center [57, 325] width 61 height 38
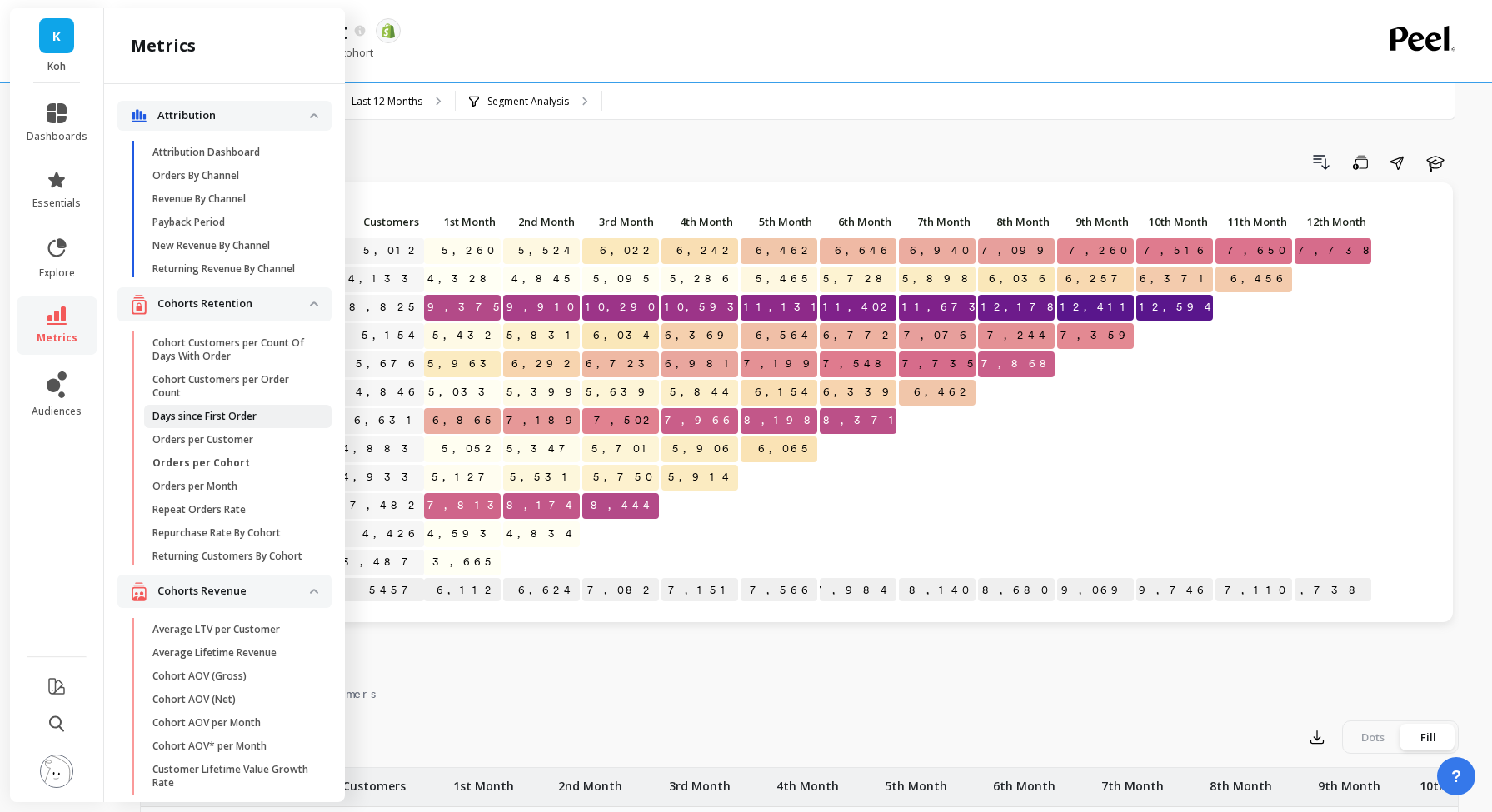
click at [225, 415] on p "Days since First Order" at bounding box center [205, 416] width 104 height 13
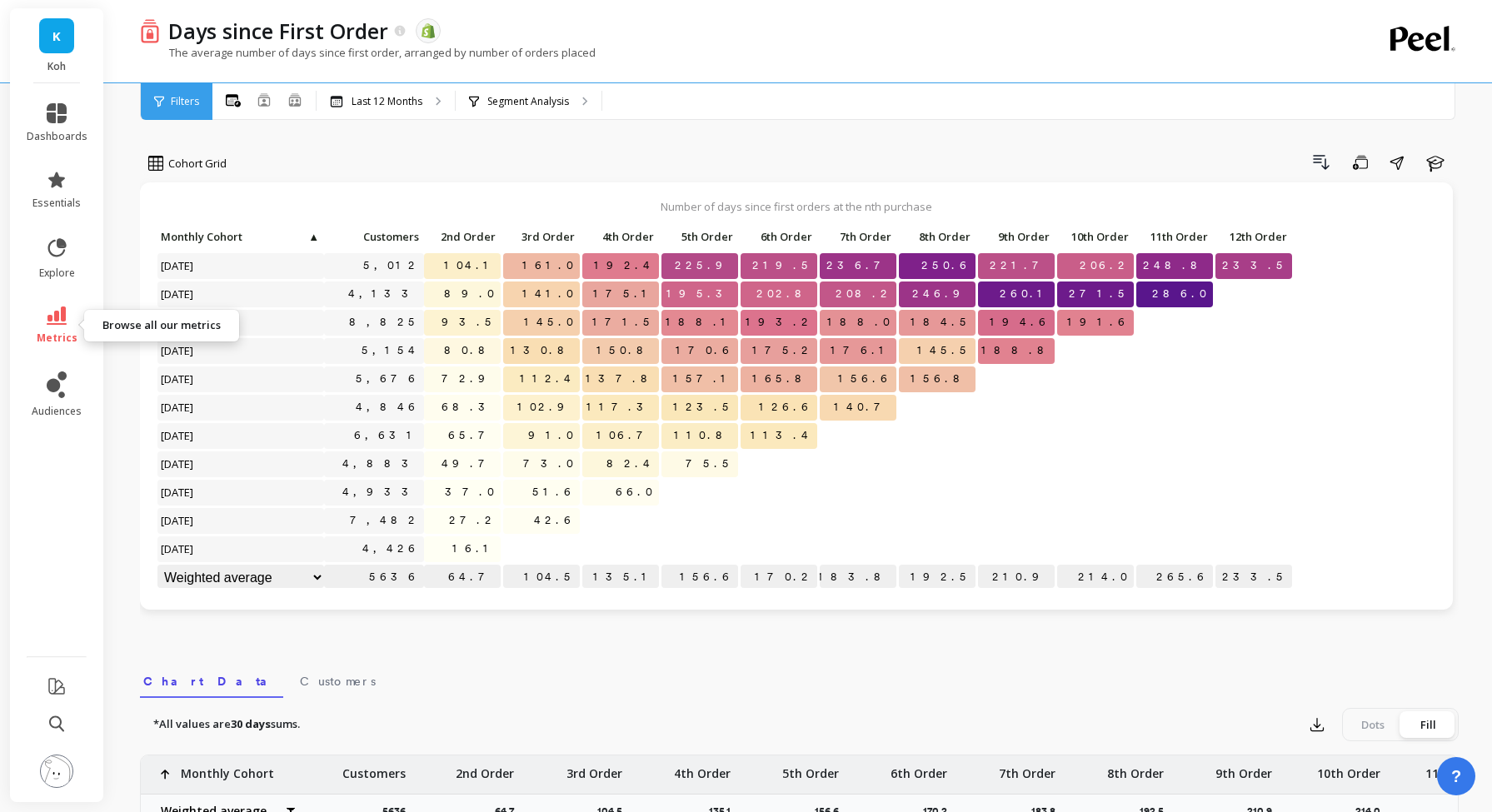
click at [55, 322] on icon at bounding box center [57, 315] width 20 height 18
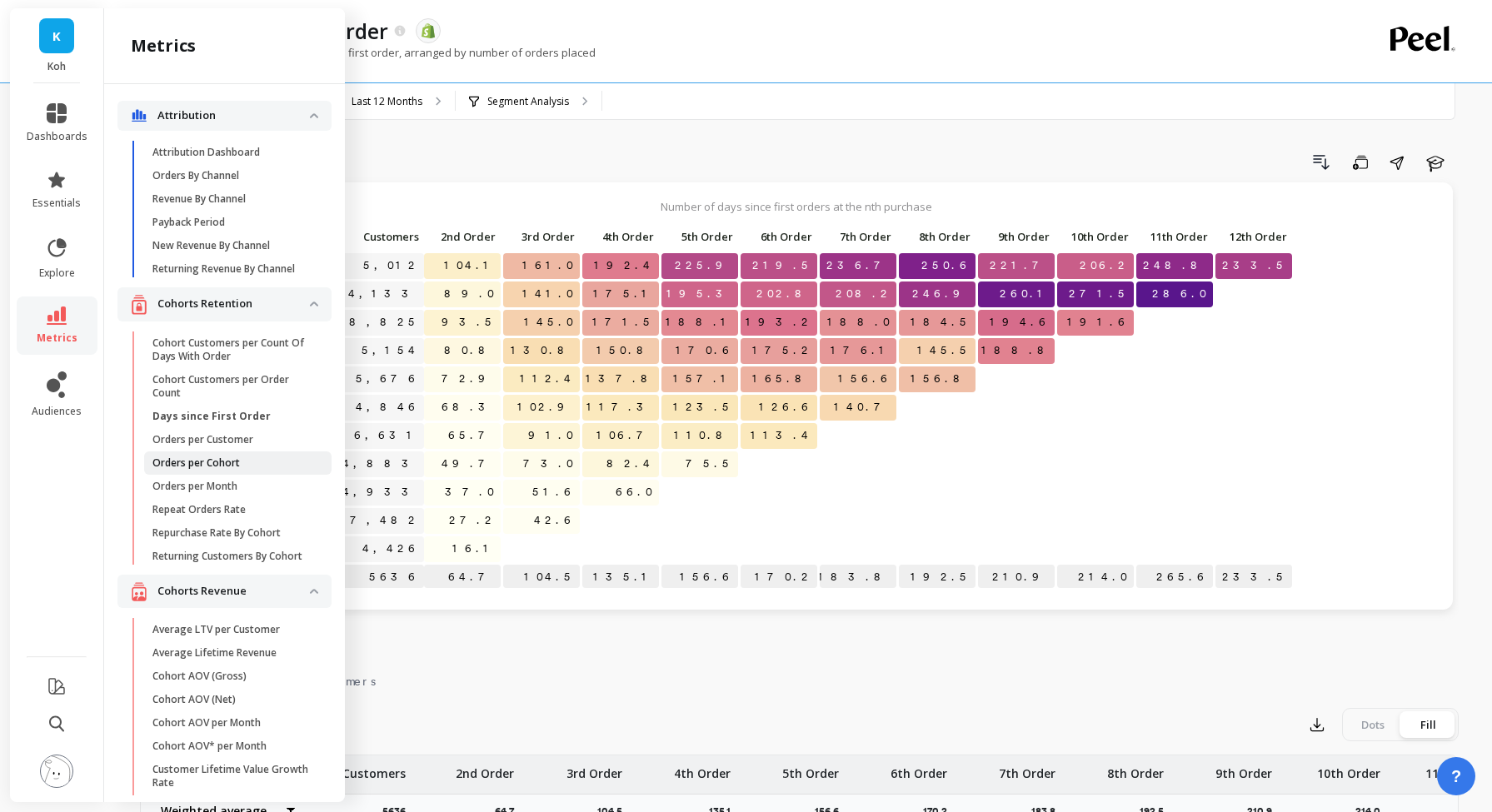
click at [246, 461] on span "Orders per Cohort" at bounding box center [232, 463] width 159 height 13
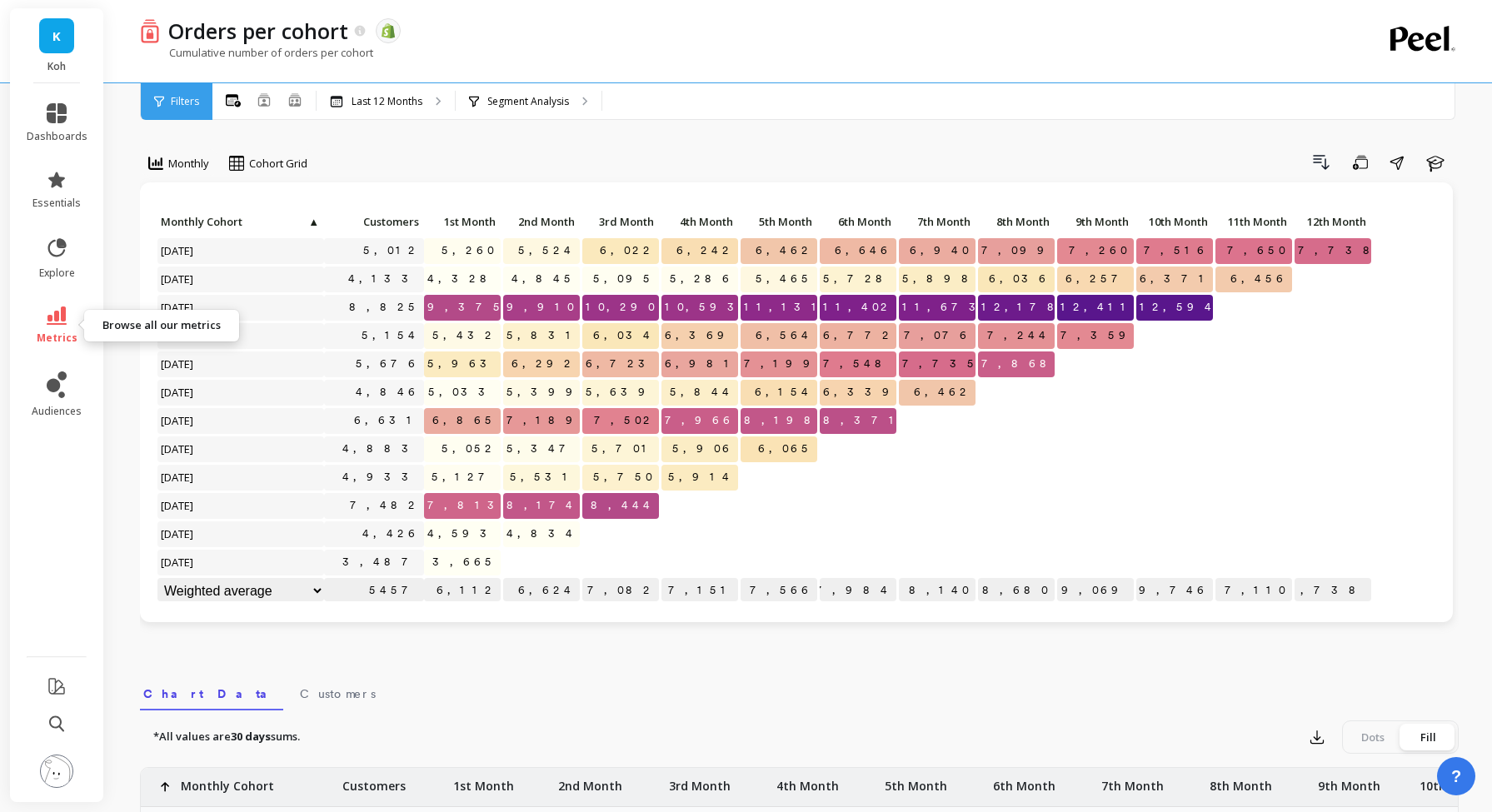
click at [68, 319] on link "metrics" at bounding box center [57, 325] width 61 height 38
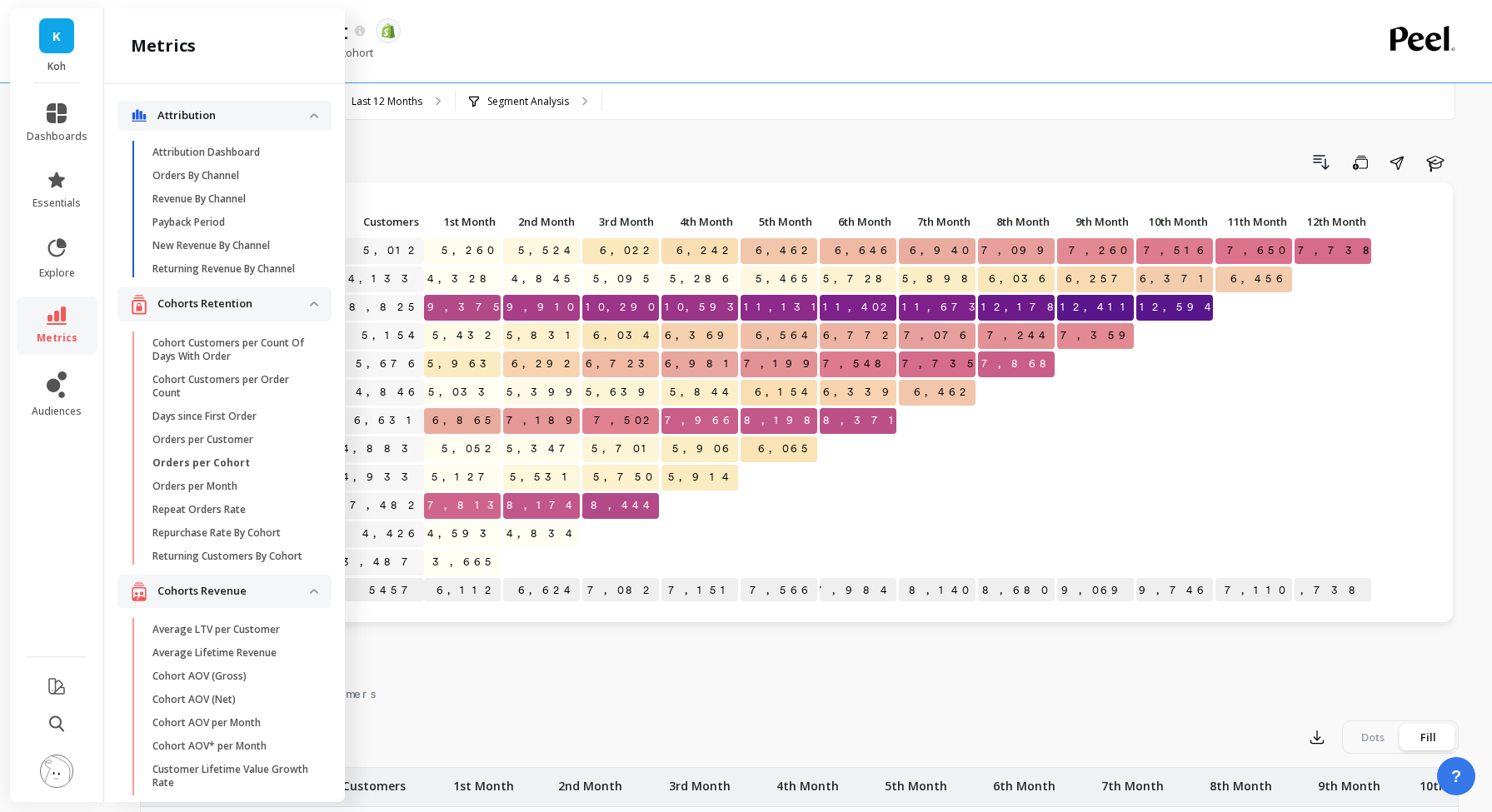
click at [251, 502] on span "Repeat Orders Rate" at bounding box center [232, 509] width 159 height 13
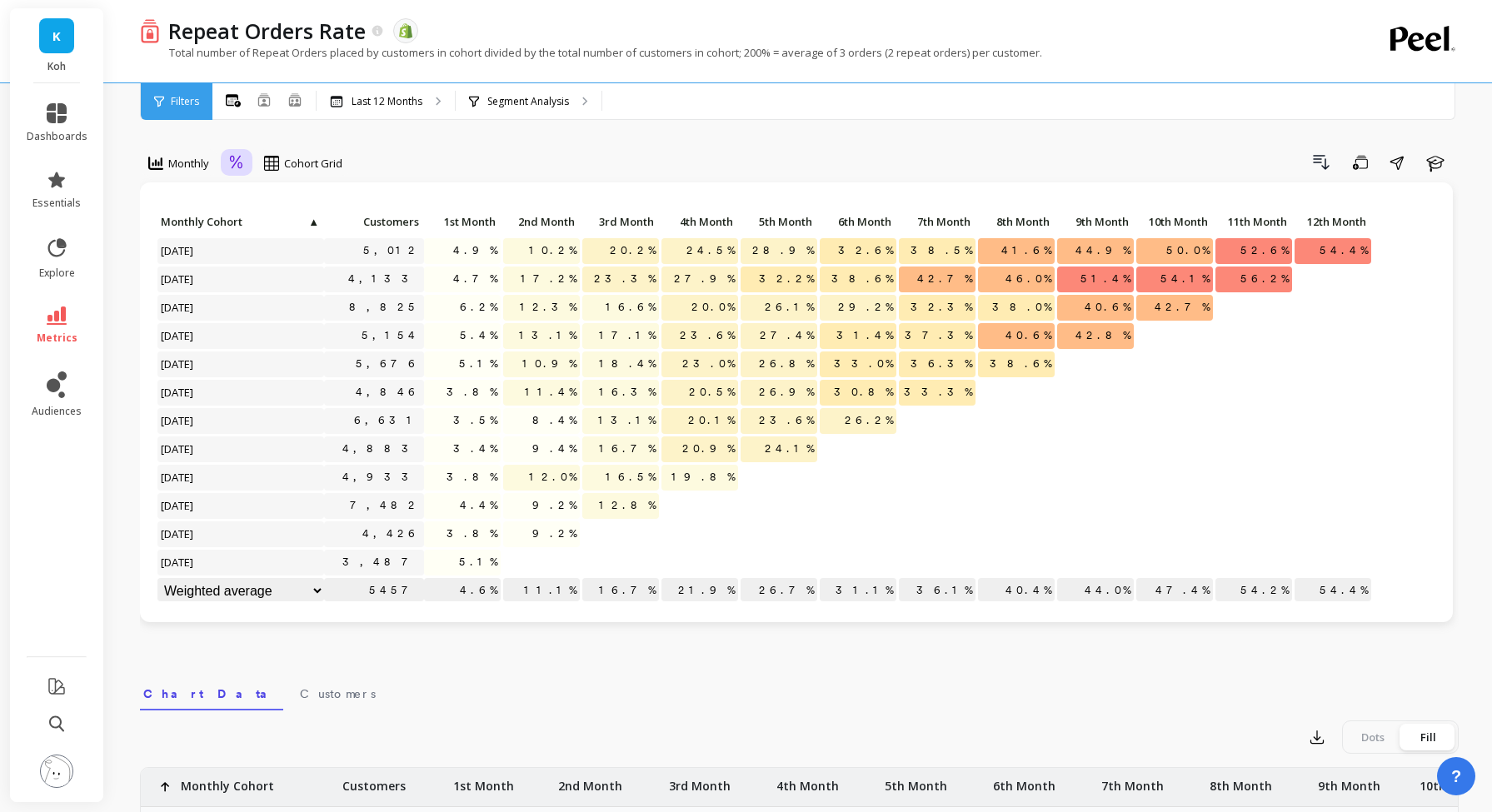
click at [227, 171] on div at bounding box center [236, 164] width 25 height 28
click at [267, 237] on div "Absolute" at bounding box center [282, 232] width 95 height 16
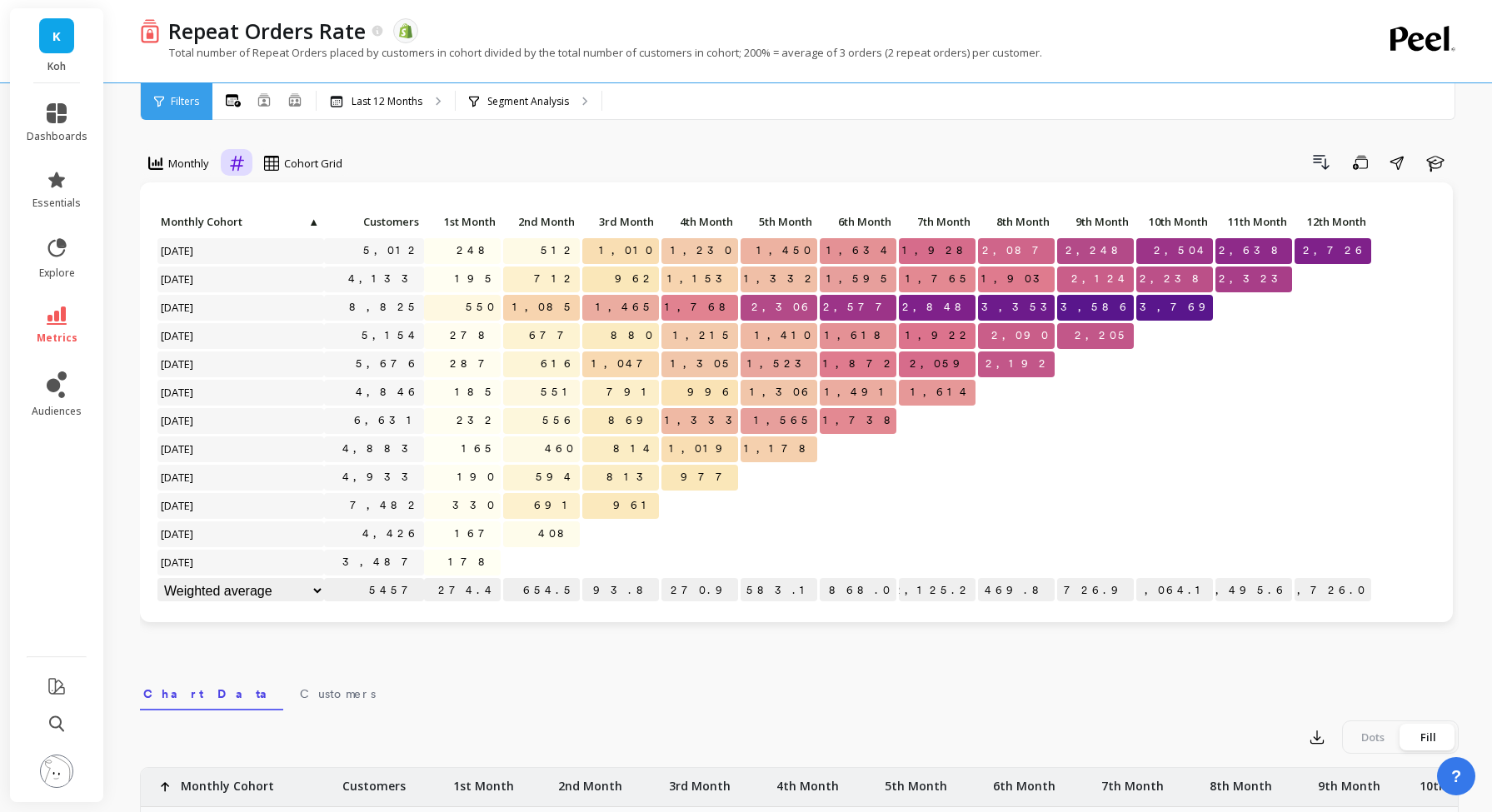
click at [236, 161] on icon at bounding box center [236, 164] width 14 height 15
click at [264, 200] on div "Relative" at bounding box center [282, 200] width 95 height 16
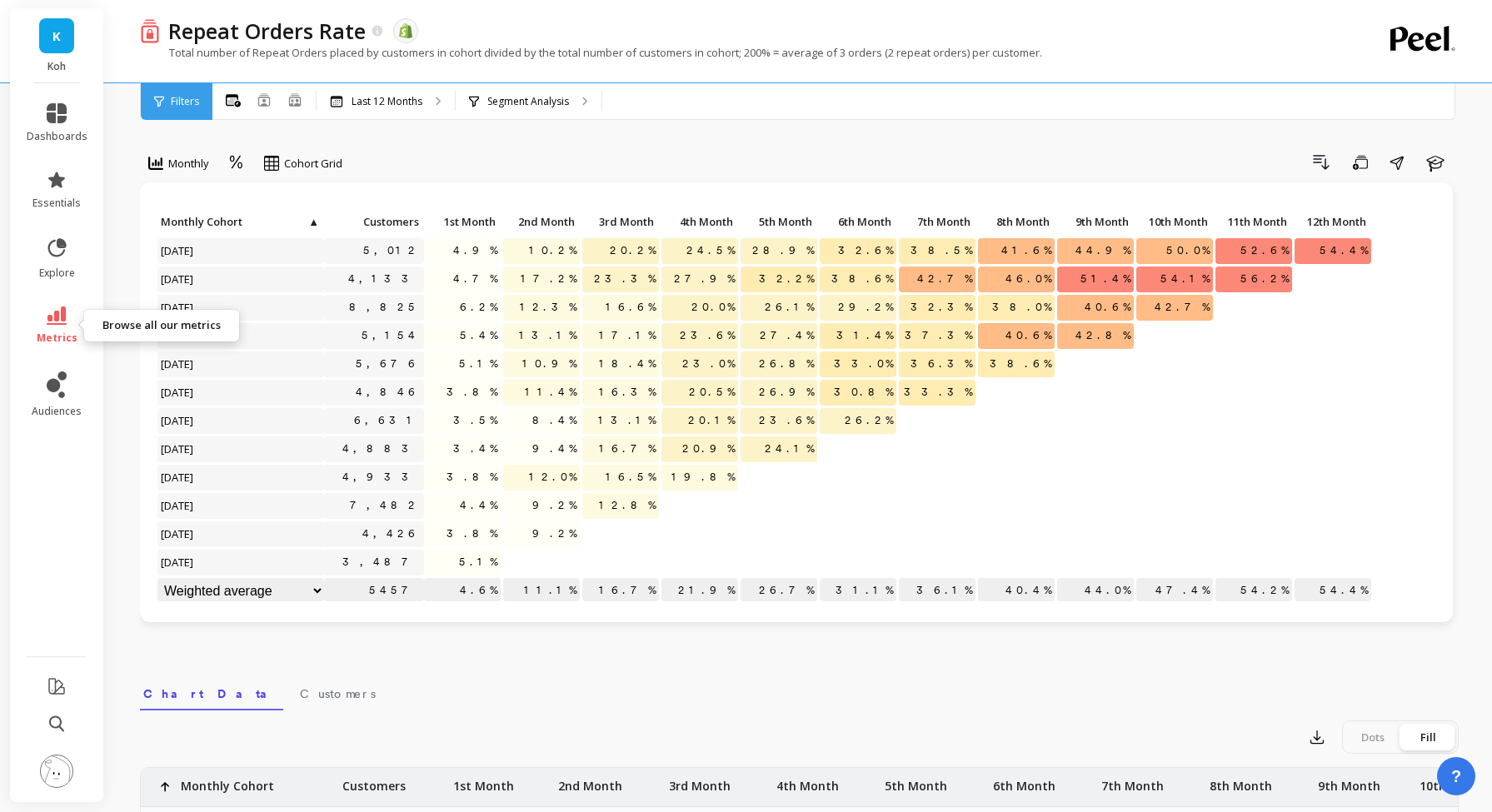
click at [54, 331] on span "metrics" at bounding box center [57, 338] width 41 height 13
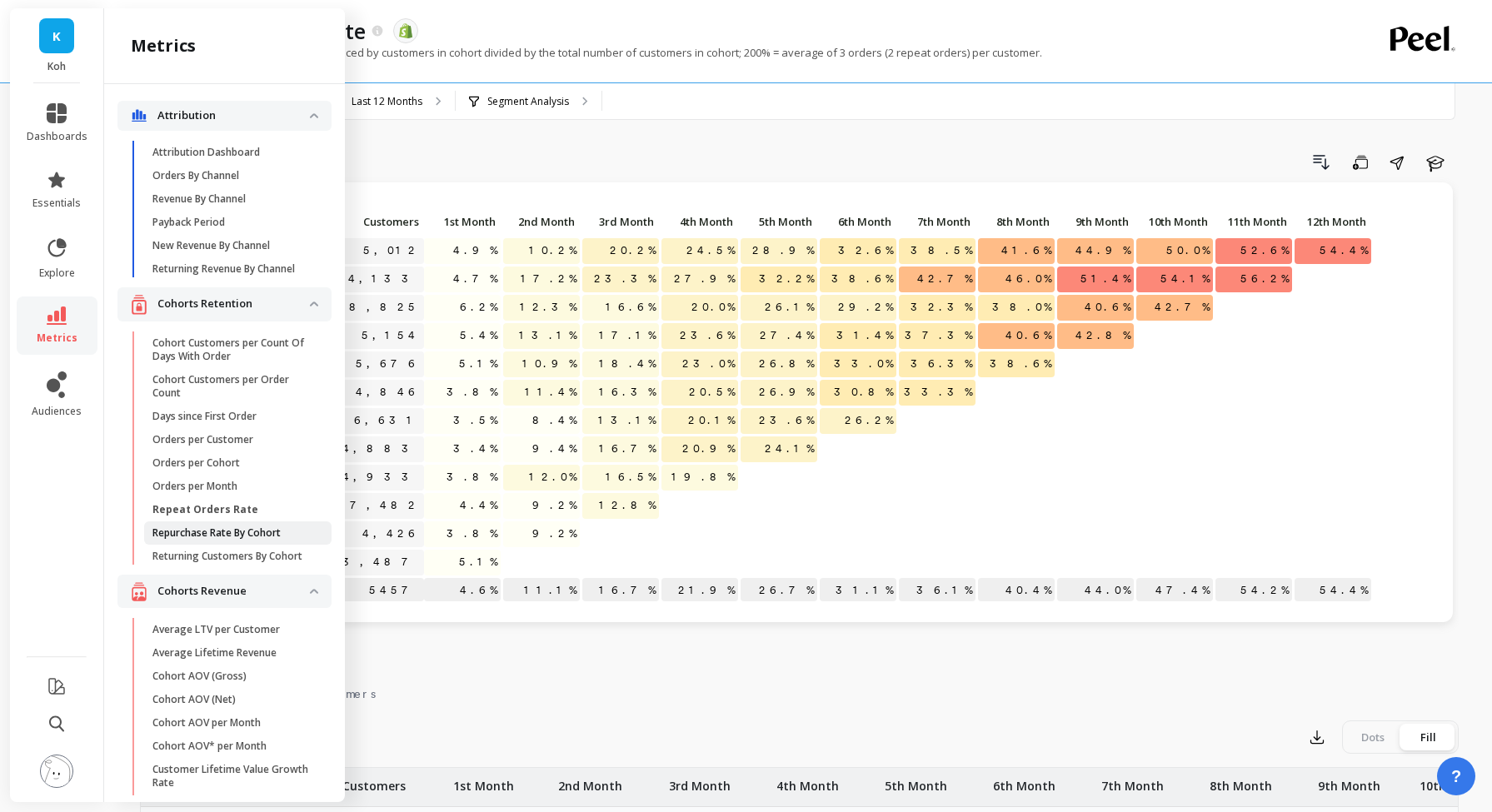
click at [264, 531] on p "Repurchase Rate By Cohort" at bounding box center [217, 532] width 129 height 13
